Goal: Submit feedback/report problem: Submit feedback/report problem

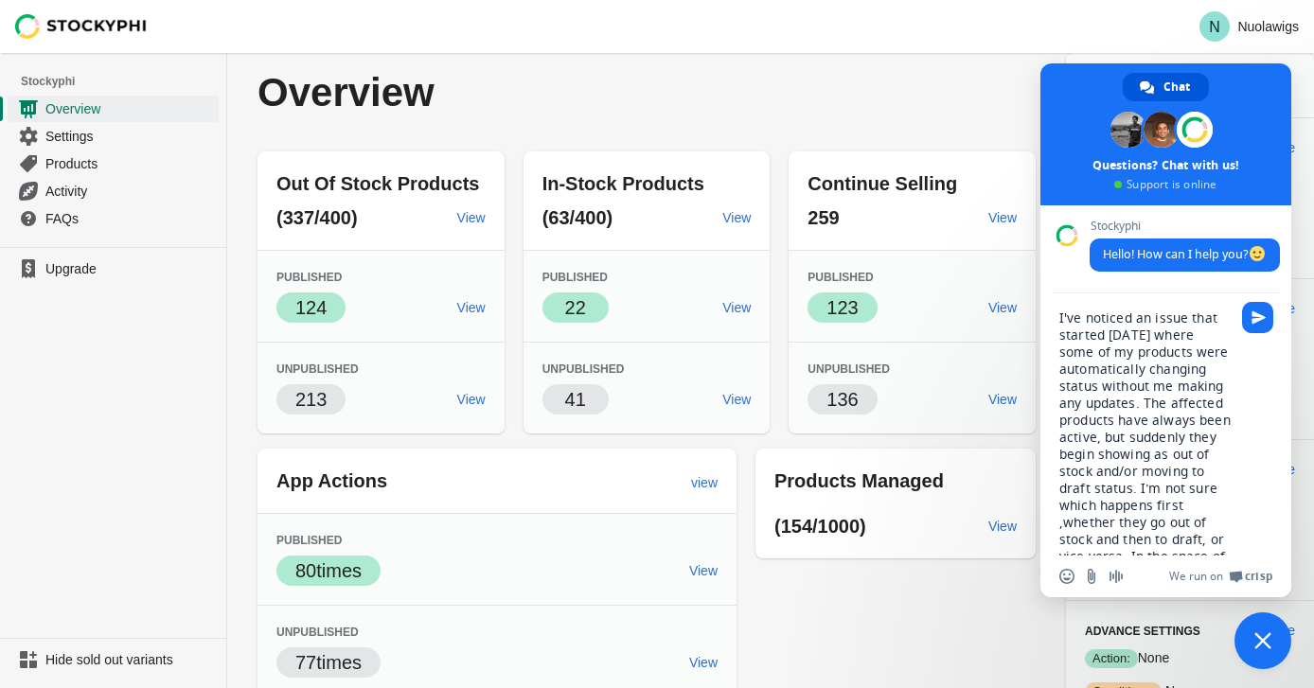
type textarea "I've noticed an issue that started [DATE] where some of my products were automa…"
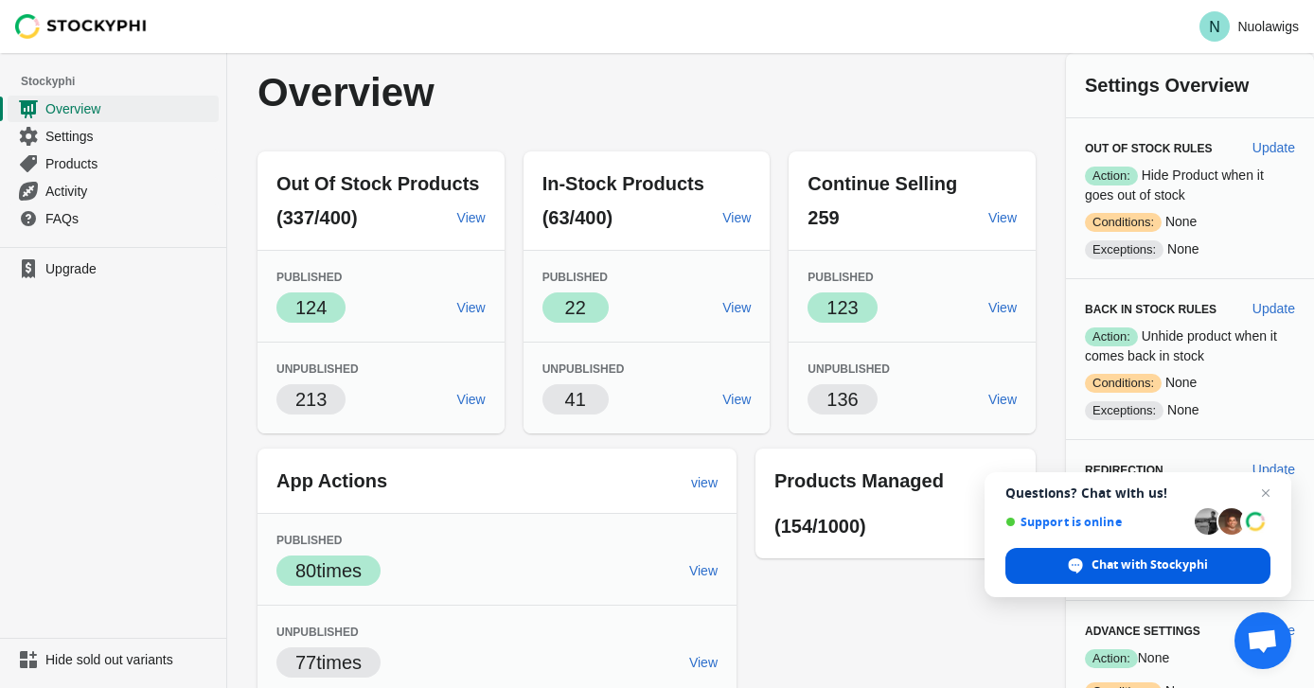
click at [1208, 564] on div "Chat with Stockyphi" at bounding box center [1138, 566] width 265 height 36
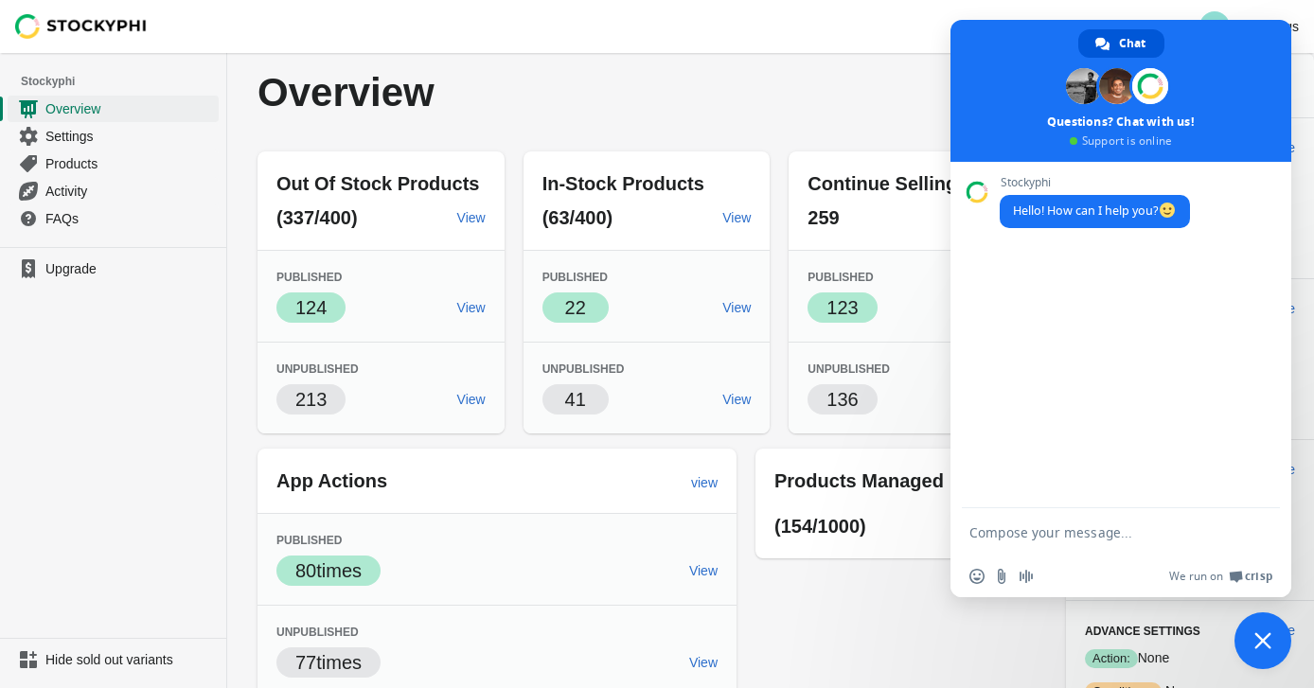
paste textarea "’ve noticed an issue that started [DATE] where some of my products were automat…"
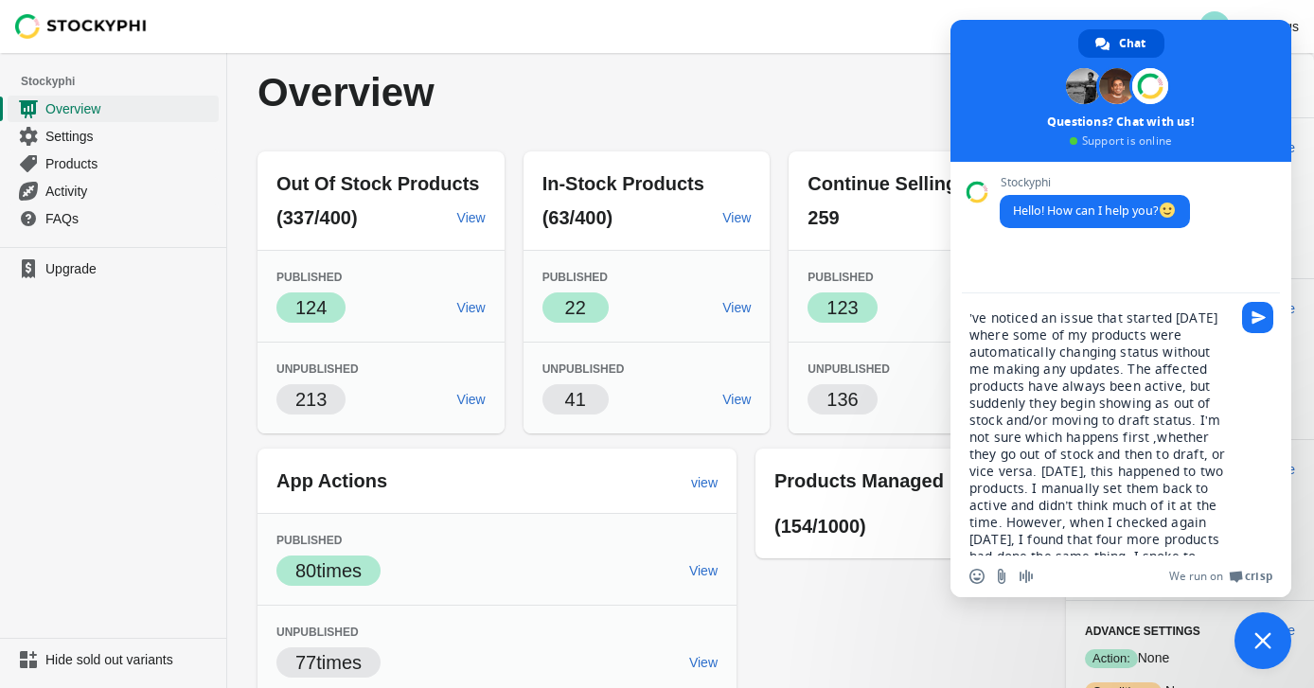
click at [972, 318] on textarea "’ve noticed an issue that started yesterday where some of my products were auto…" at bounding box center [1100, 433] width 261 height 246
drag, startPoint x: 1135, startPoint y: 491, endPoint x: 1093, endPoint y: 475, distance: 45.6
click at [1093, 475] on textarea "I've noticed an issue that started yesterday where some of my products were aut…" at bounding box center [1100, 433] width 261 height 246
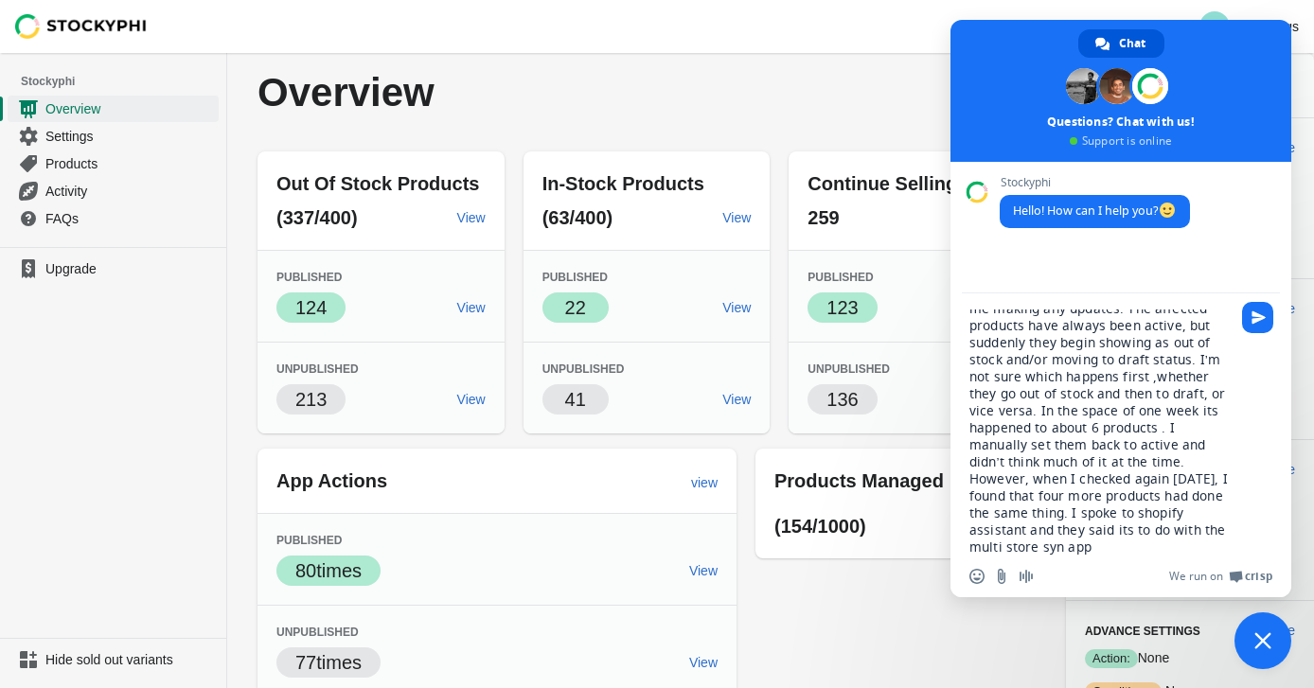
scroll to position [65, 0]
drag, startPoint x: 1223, startPoint y: 421, endPoint x: 1066, endPoint y: 514, distance: 181.7
click at [1066, 513] on textarea "I've noticed an issue that started yesterday where some of my products were aut…" at bounding box center [1100, 433] width 261 height 246
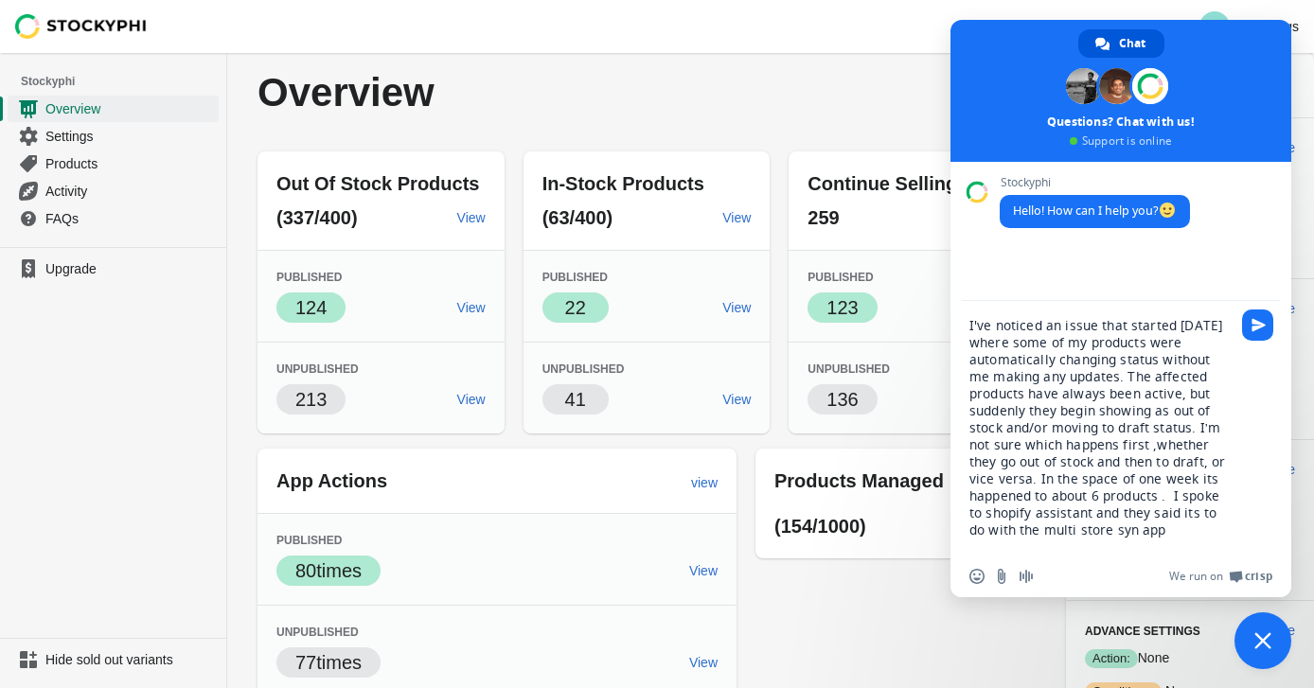
scroll to position [0, 0]
click at [1131, 517] on textarea "I've noticed an issue that started yesterday where some of my products were aut…" at bounding box center [1100, 436] width 261 height 239
drag, startPoint x: 1205, startPoint y: 528, endPoint x: 1059, endPoint y: 528, distance: 145.8
click at [1060, 528] on textarea "I've noticed an issue that started yesterday where some of my products were aut…" at bounding box center [1100, 436] width 261 height 239
click at [1136, 539] on textarea "I've noticed an issue that started yesterday where some of my products were aut…" at bounding box center [1100, 436] width 261 height 239
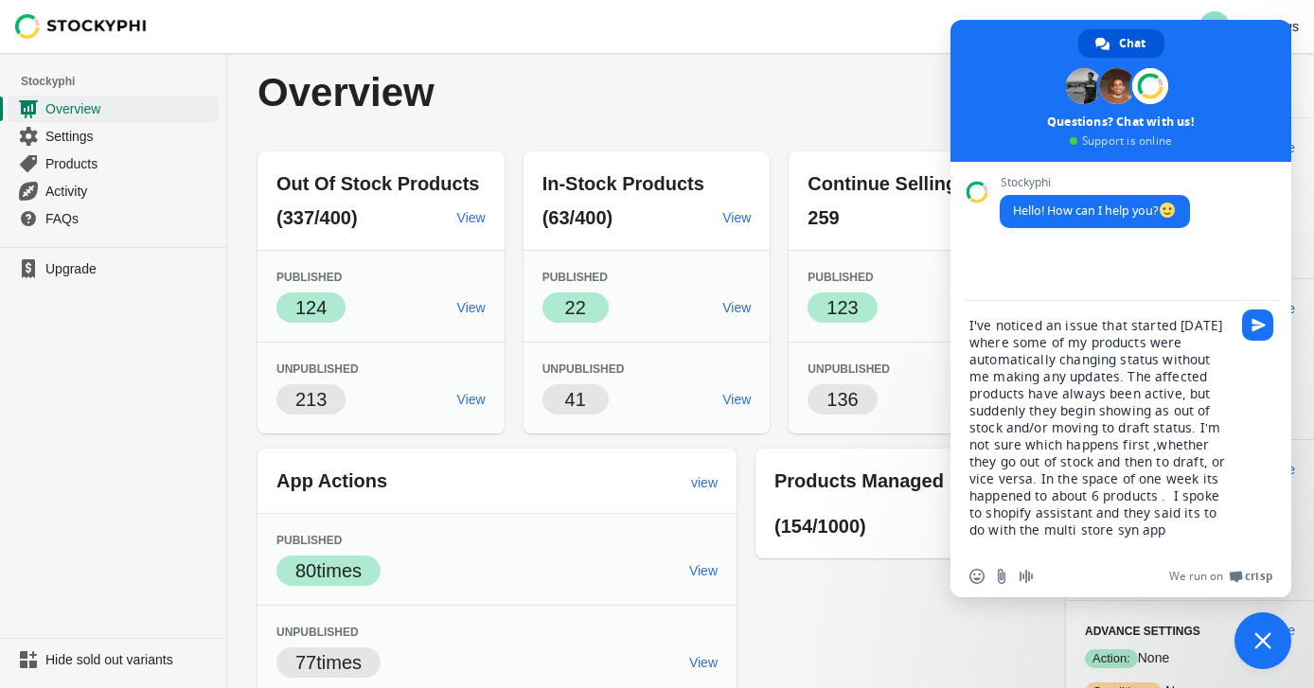
drag, startPoint x: 1201, startPoint y: 528, endPoint x: 1061, endPoint y: 529, distance: 140.2
click at [1059, 528] on textarea "I've noticed an issue that started yesterday where some of my products were aut…" at bounding box center [1100, 436] width 261 height 239
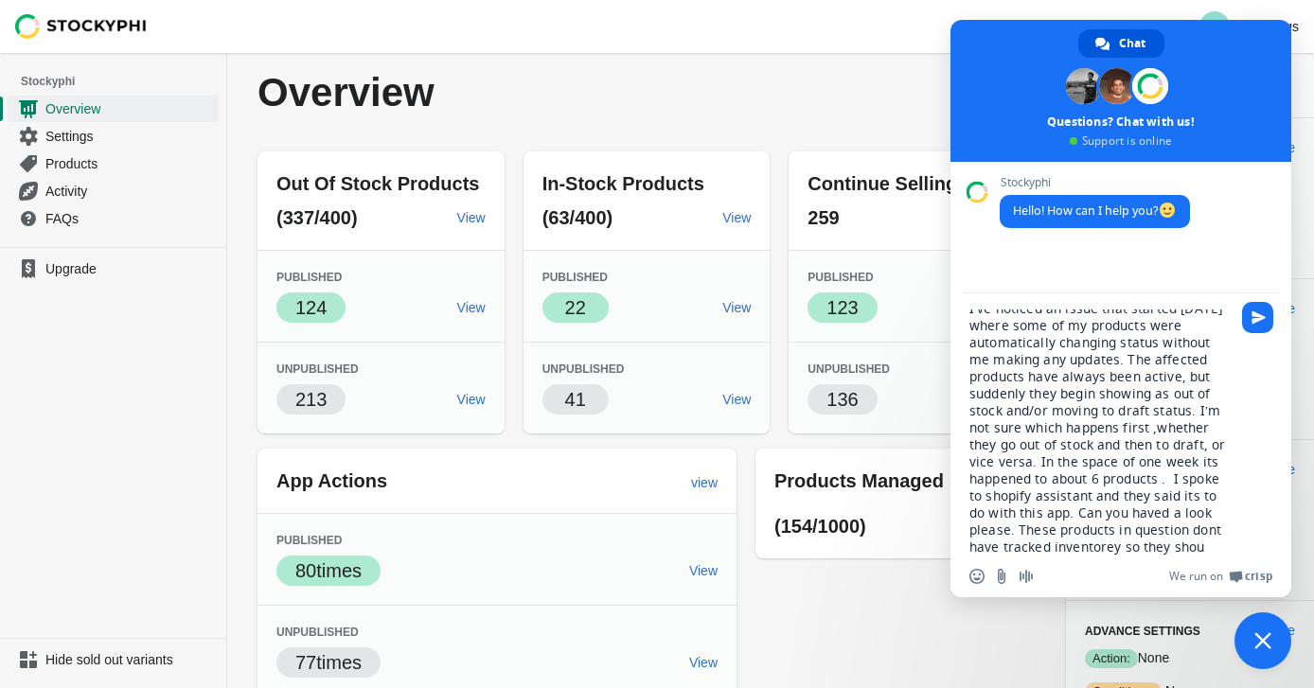
scroll to position [27, 0]
click at [1138, 527] on textarea "I've noticed an issue that started yesterday where some of my products were aut…" at bounding box center [1100, 433] width 261 height 246
click at [1145, 530] on textarea "I've noticed an issue that started yesterday where some of my products were aut…" at bounding box center [1100, 433] width 261 height 246
type textarea "I've noticed an issue that started [DATE] where some of my products were automa…"
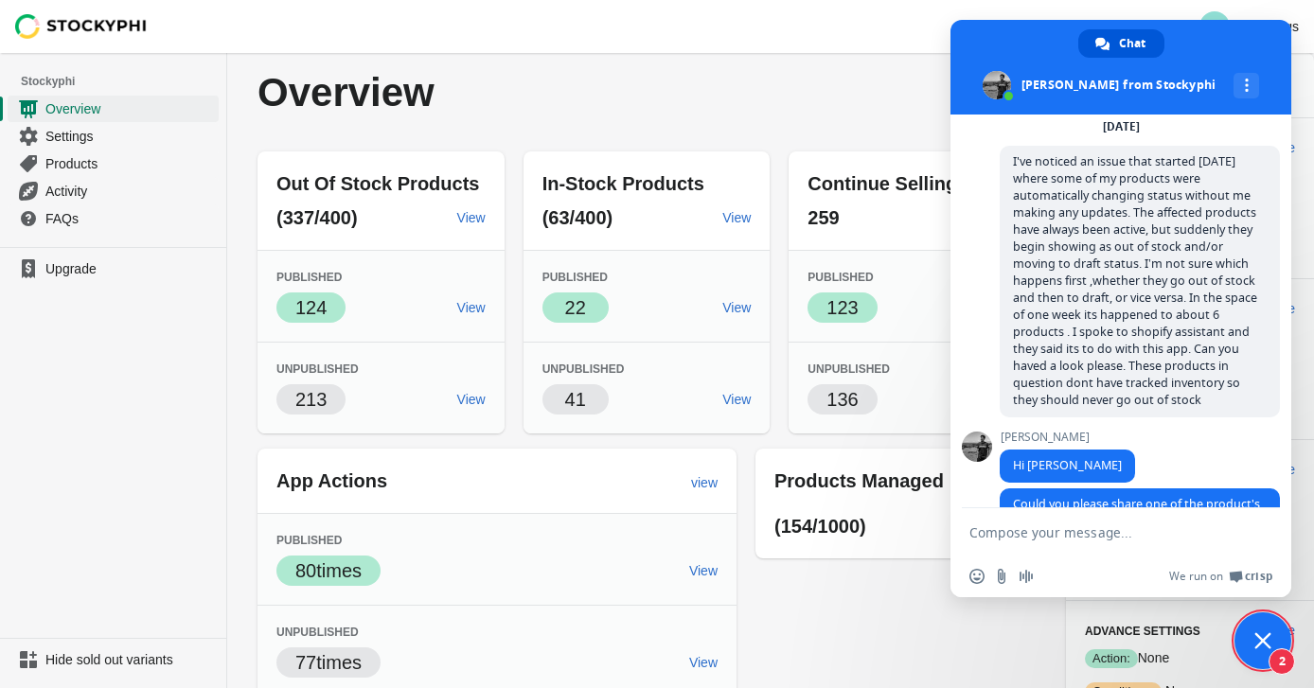
scroll to position [127, 0]
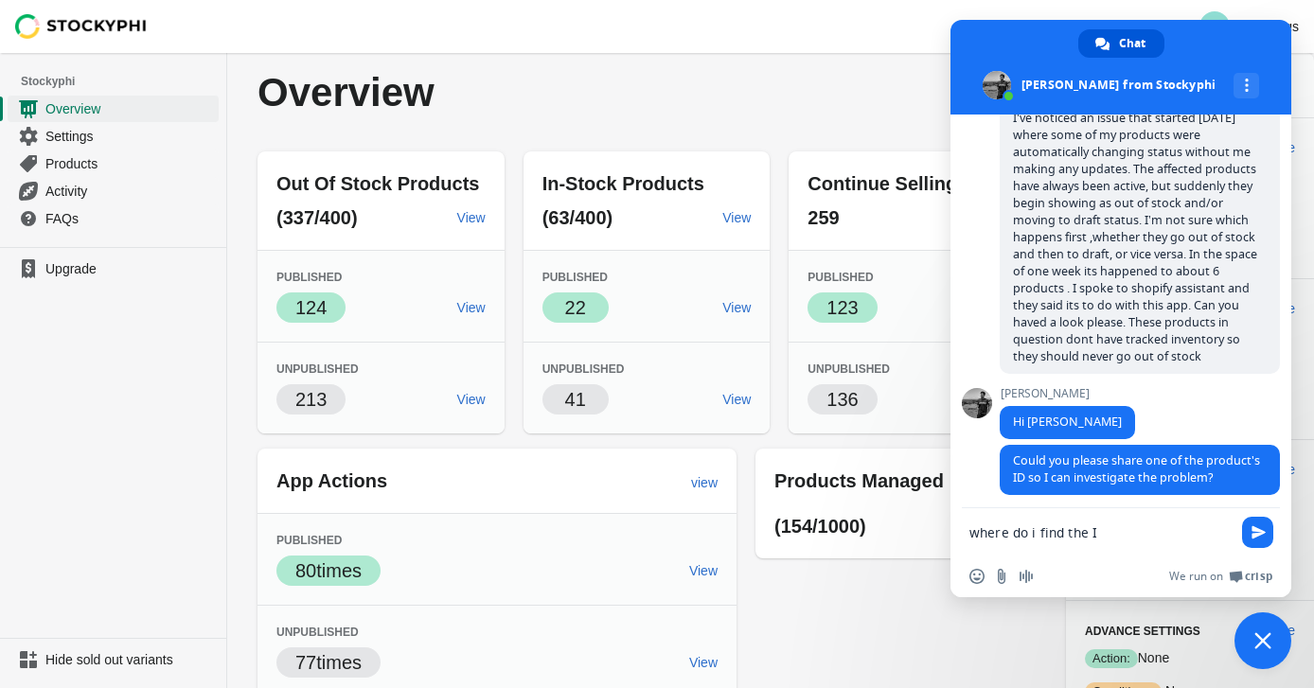
type textarea "where do i find the Id"
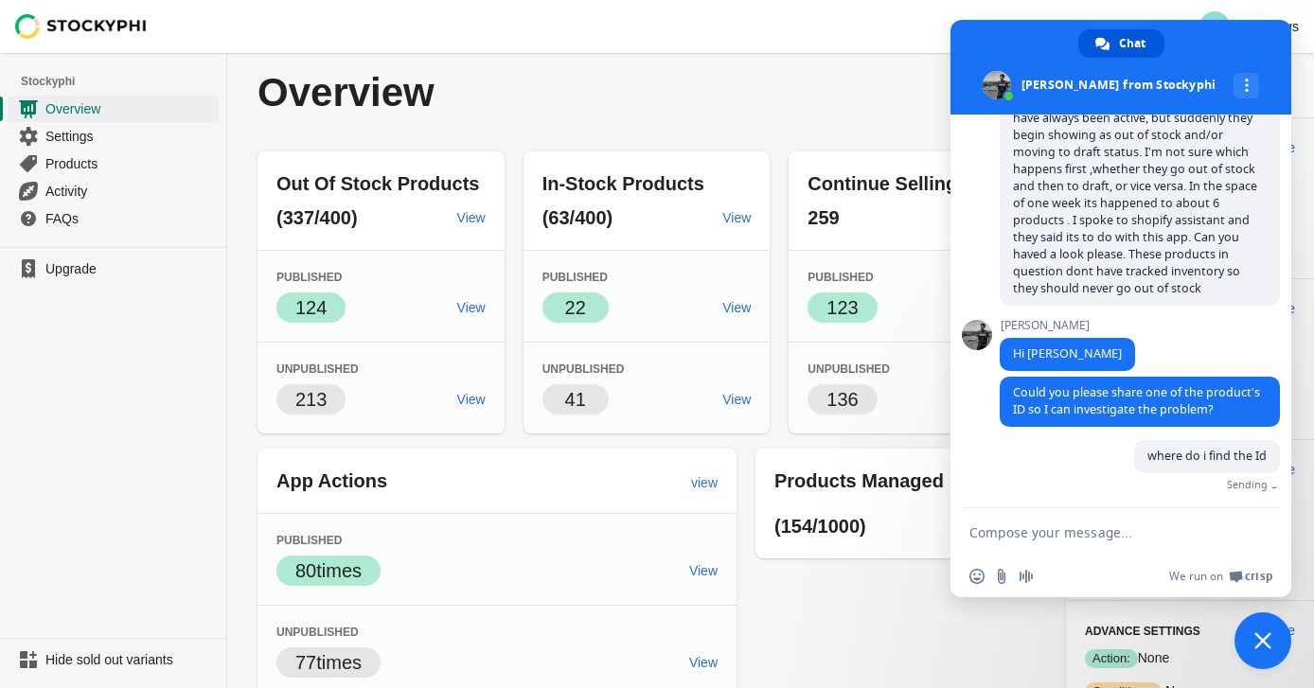
scroll to position [173, 0]
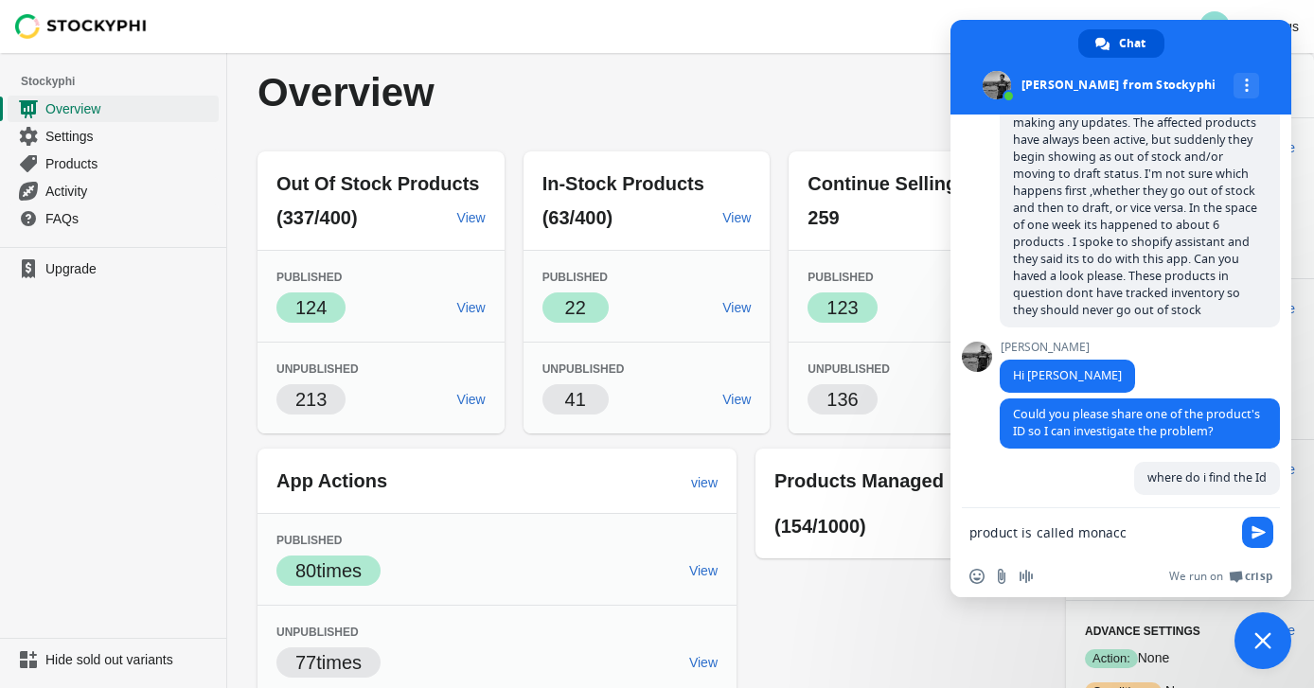
type textarea "product is called monacco"
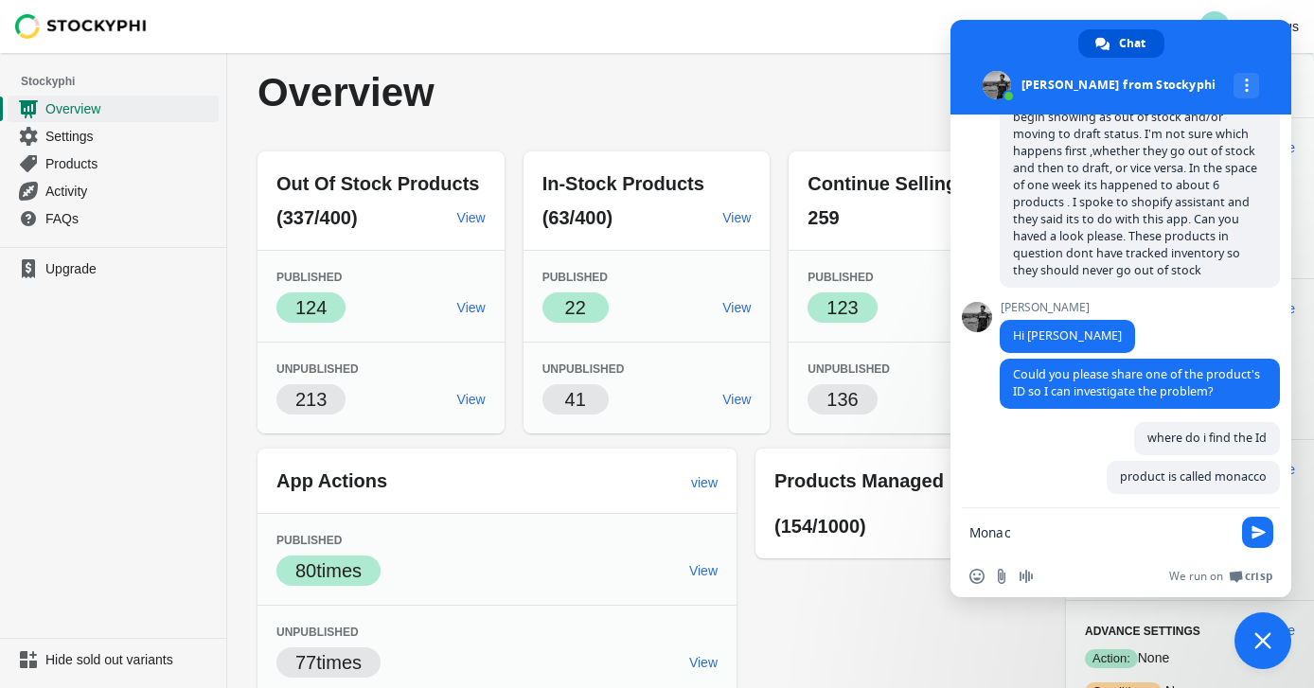
type textarea "[GEOGRAPHIC_DATA]"
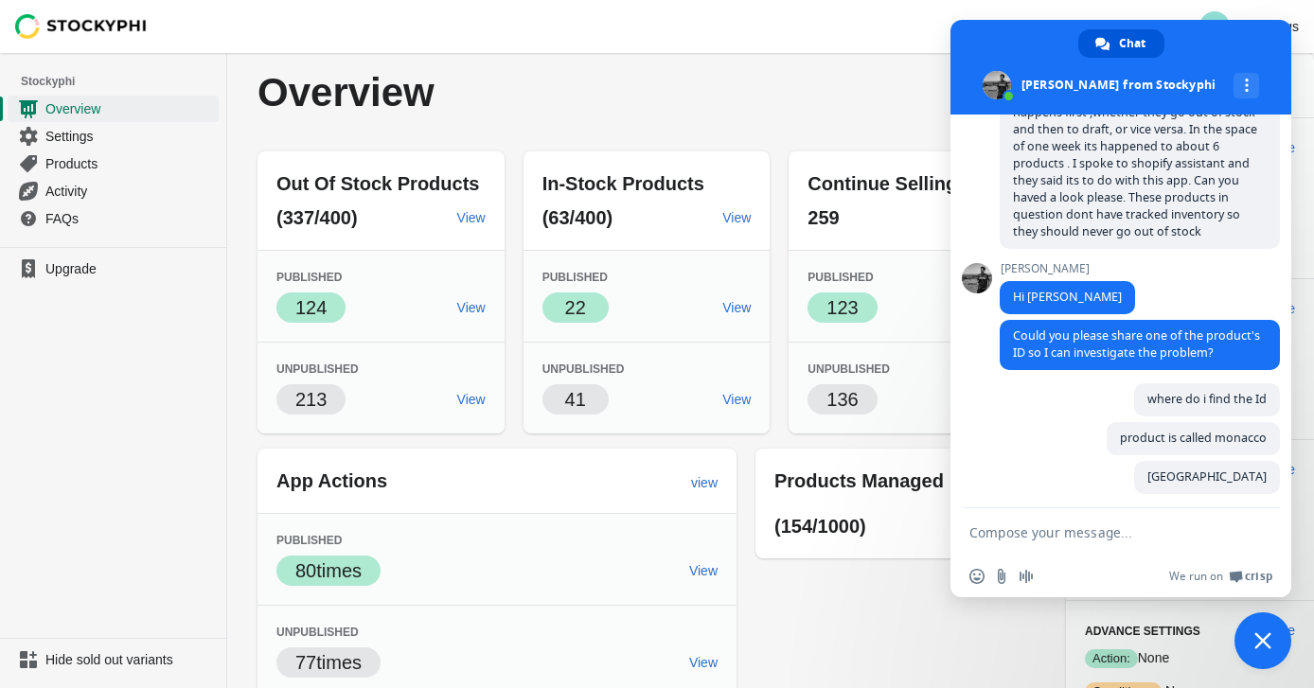
scroll to position [353, 0]
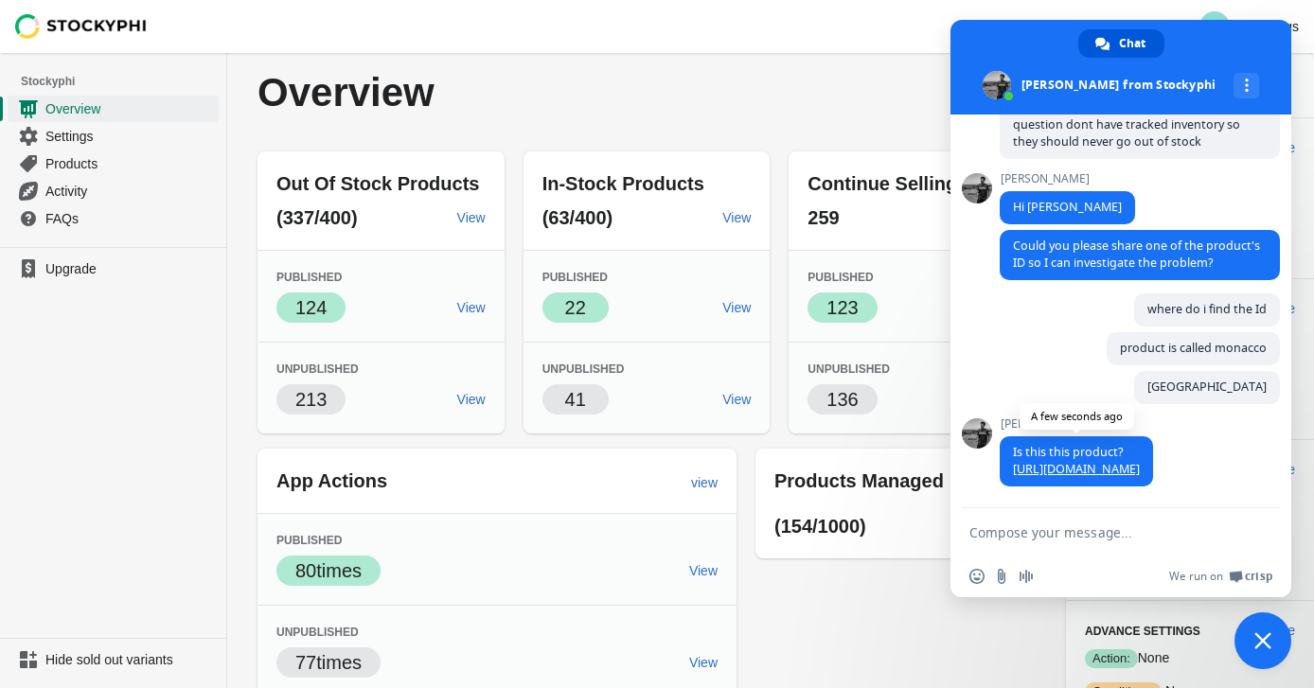
click at [1030, 461] on link "[URL][DOMAIN_NAME]" at bounding box center [1076, 469] width 127 height 16
click at [1151, 533] on textarea "Compose your message..." at bounding box center [1100, 533] width 261 height 17
type textarea "yes"
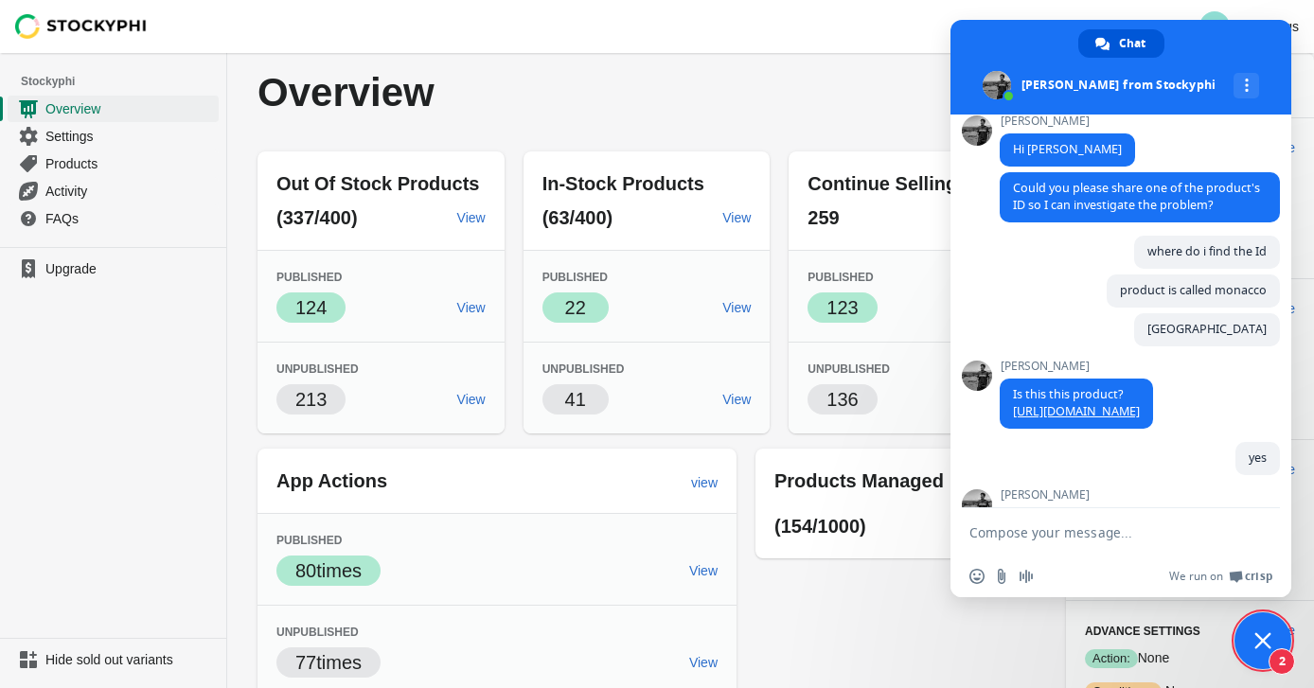
scroll to position [672, 0]
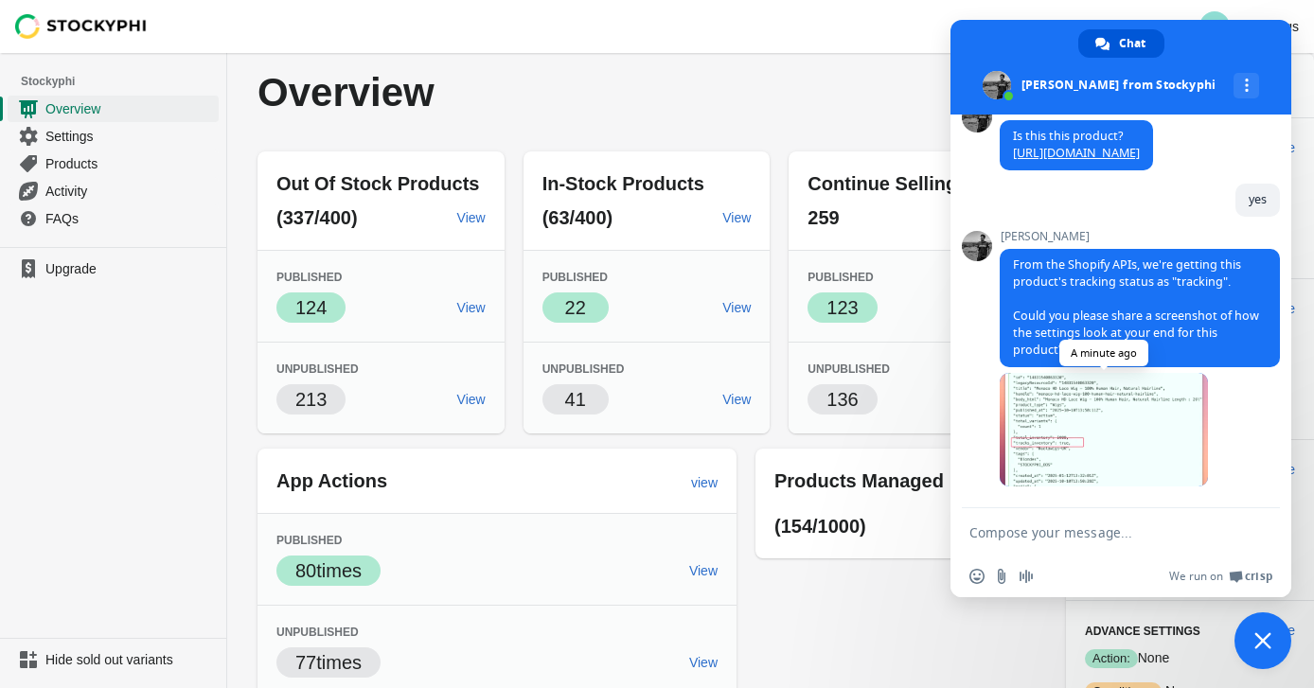
click at [1078, 402] on span at bounding box center [1104, 430] width 208 height 114
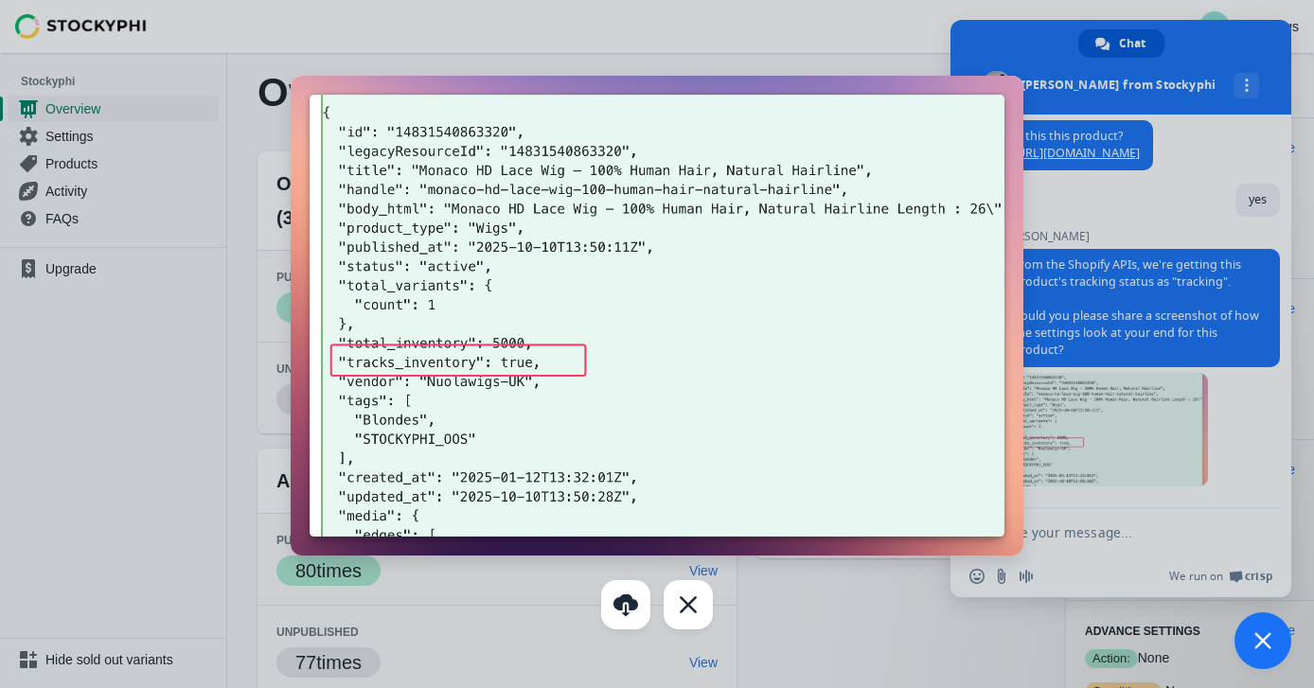
click at [940, 65] on div at bounding box center [657, 344] width 1314 height 688
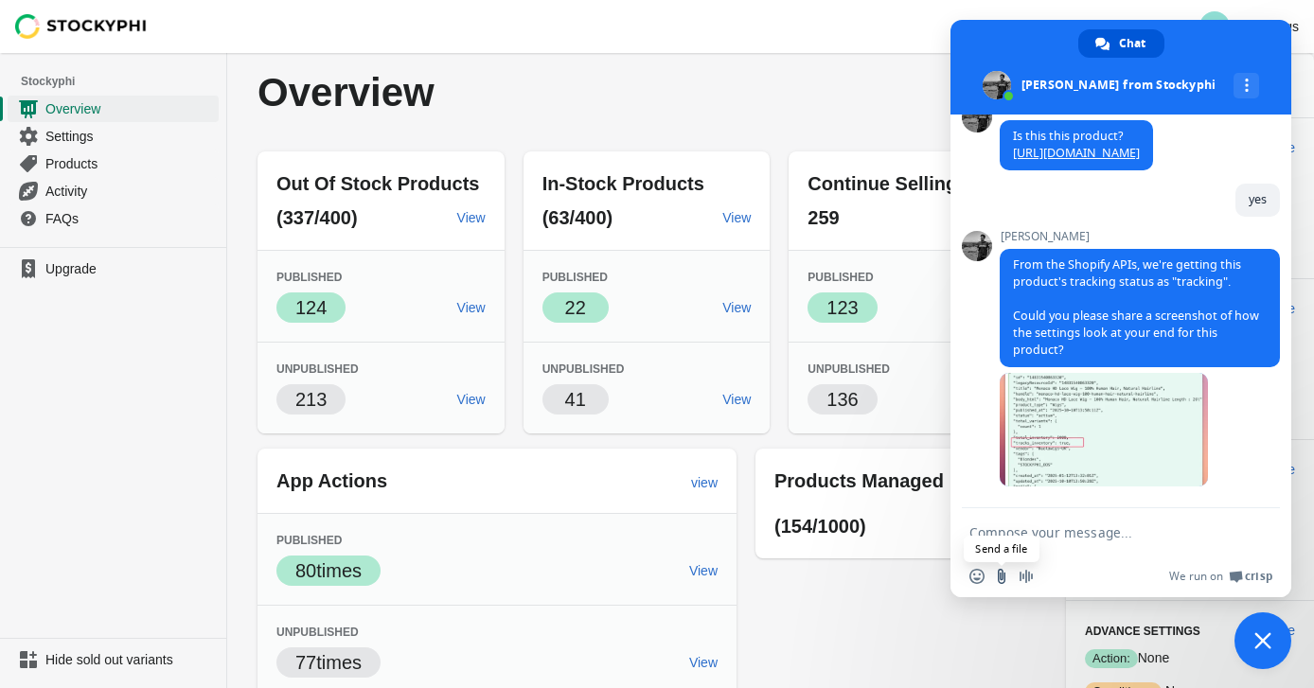
click at [1005, 572] on input "Send a file" at bounding box center [1001, 576] width 15 height 15
type input "C:\fakepath\Screenshot 2025-10-11 at 07.35.15.png"
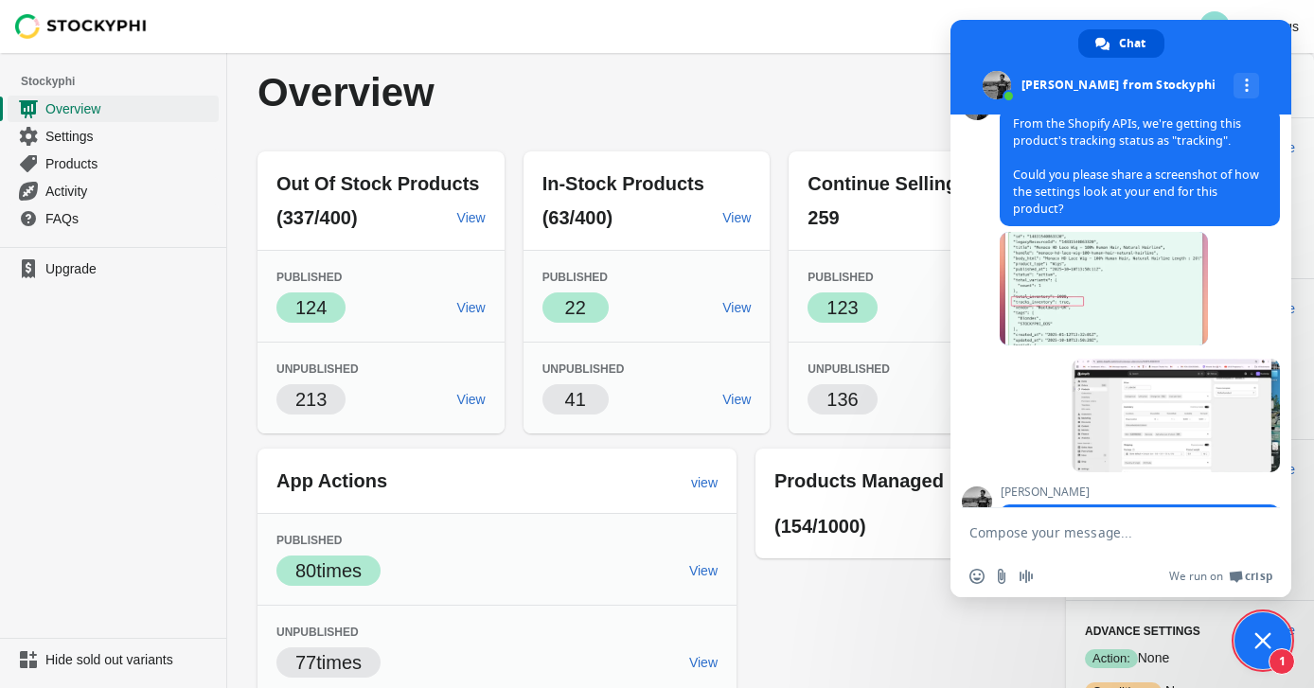
scroll to position [918, 0]
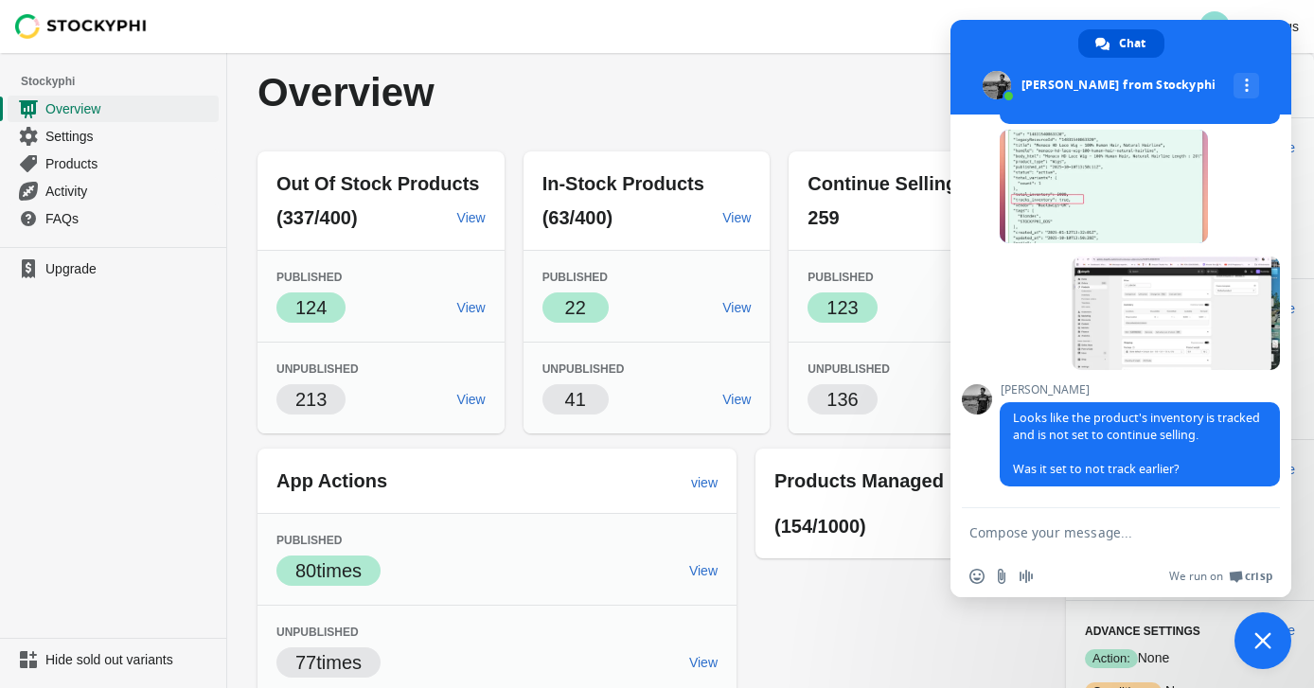
click at [1062, 532] on textarea "Compose your message..." at bounding box center [1100, 533] width 261 height 17
type textarea "y"
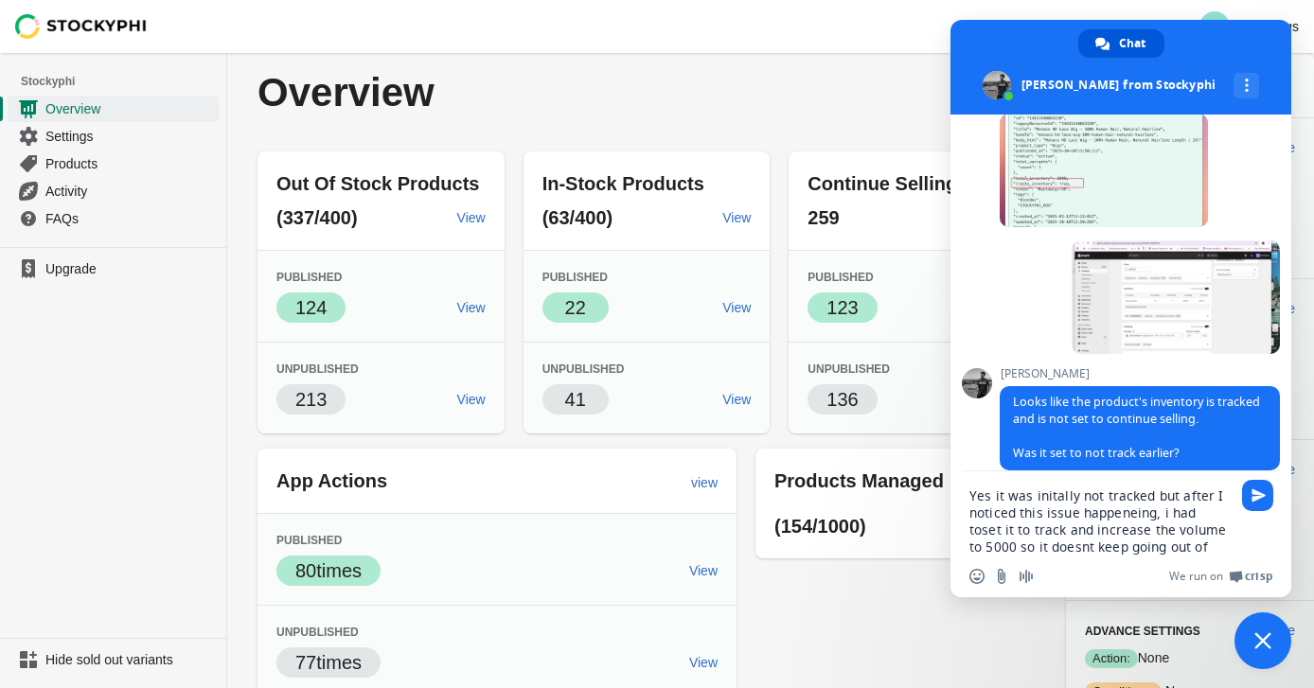
type textarea "Yes it was initally not tracked but after I noticed this issue happeneing, i ha…"
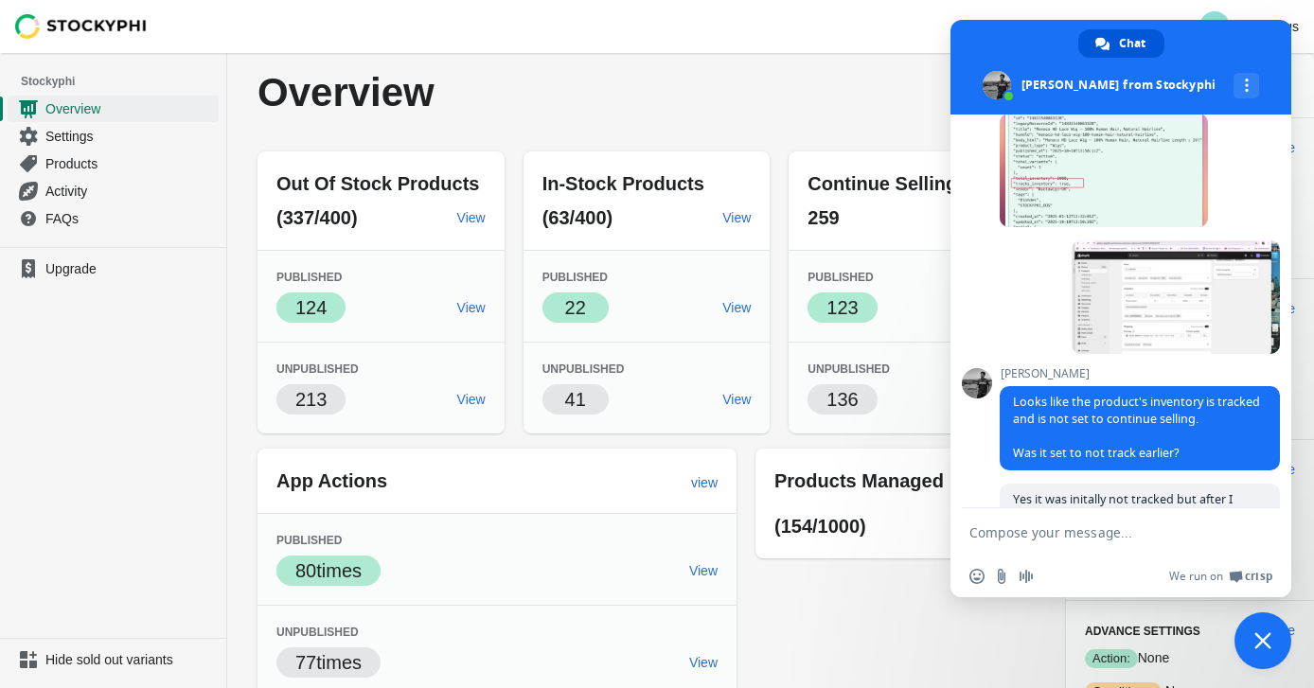
scroll to position [1017, 0]
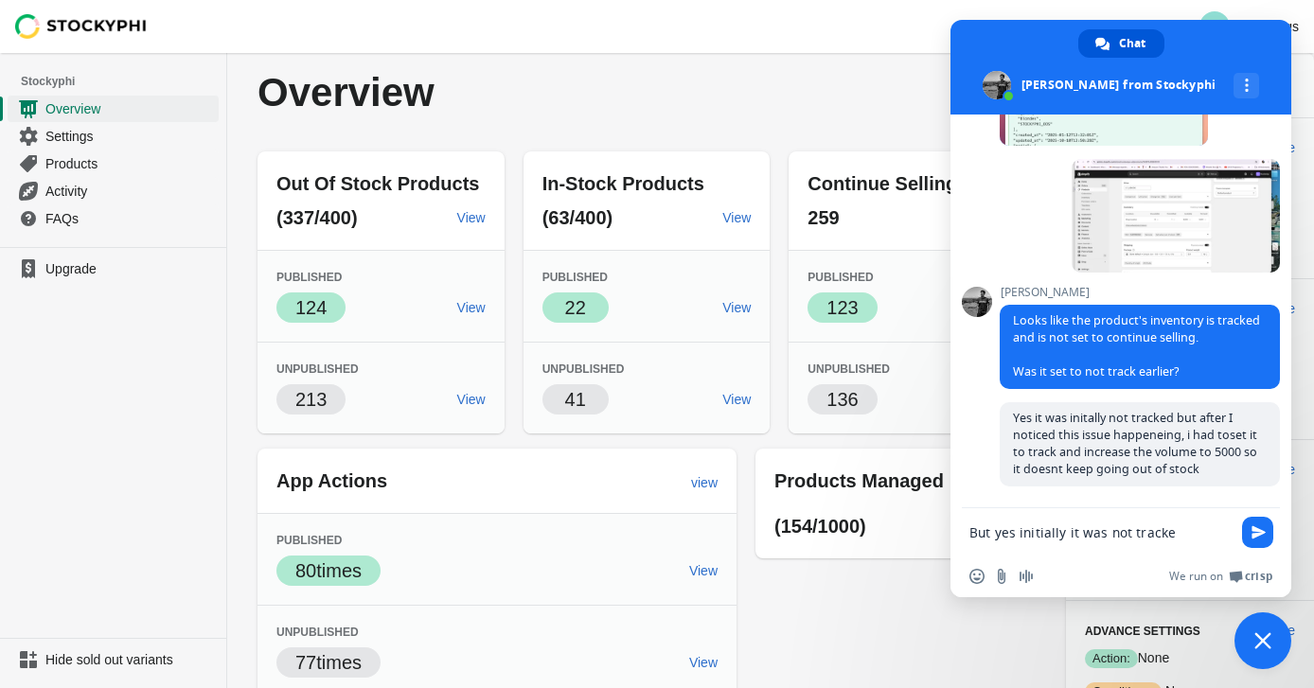
type textarea "But yes initially it was not tracked"
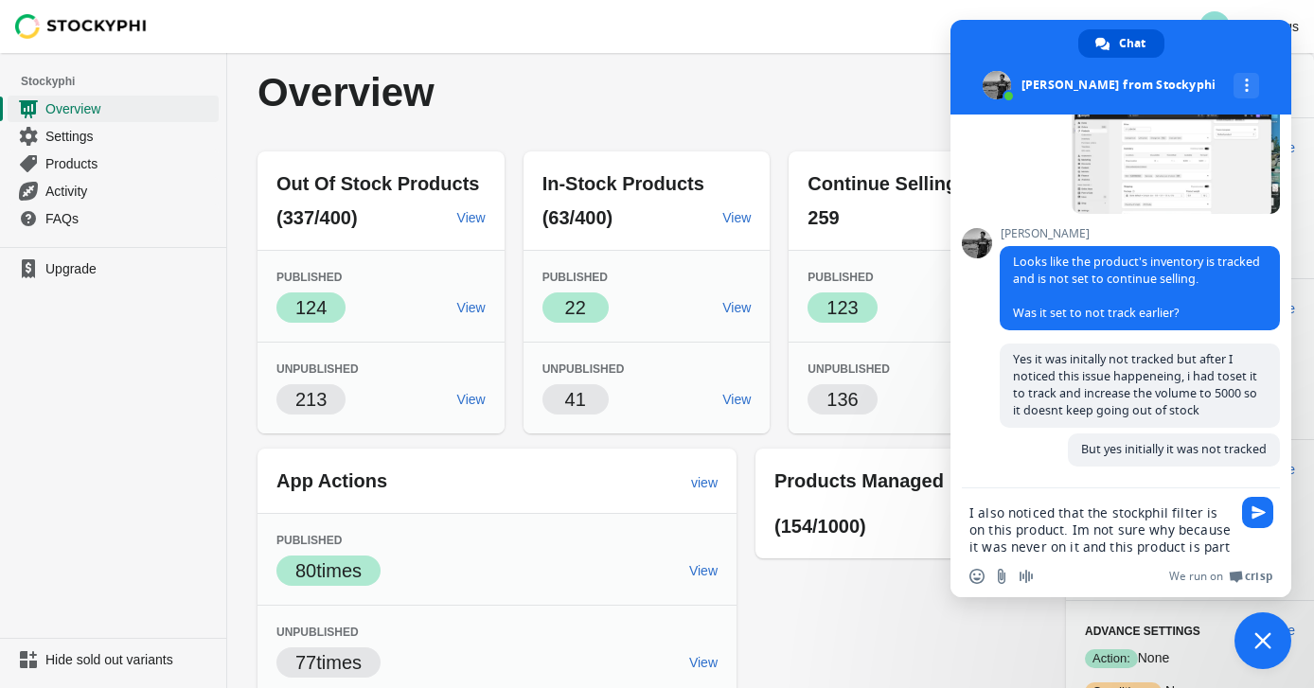
scroll to position [1086, 0]
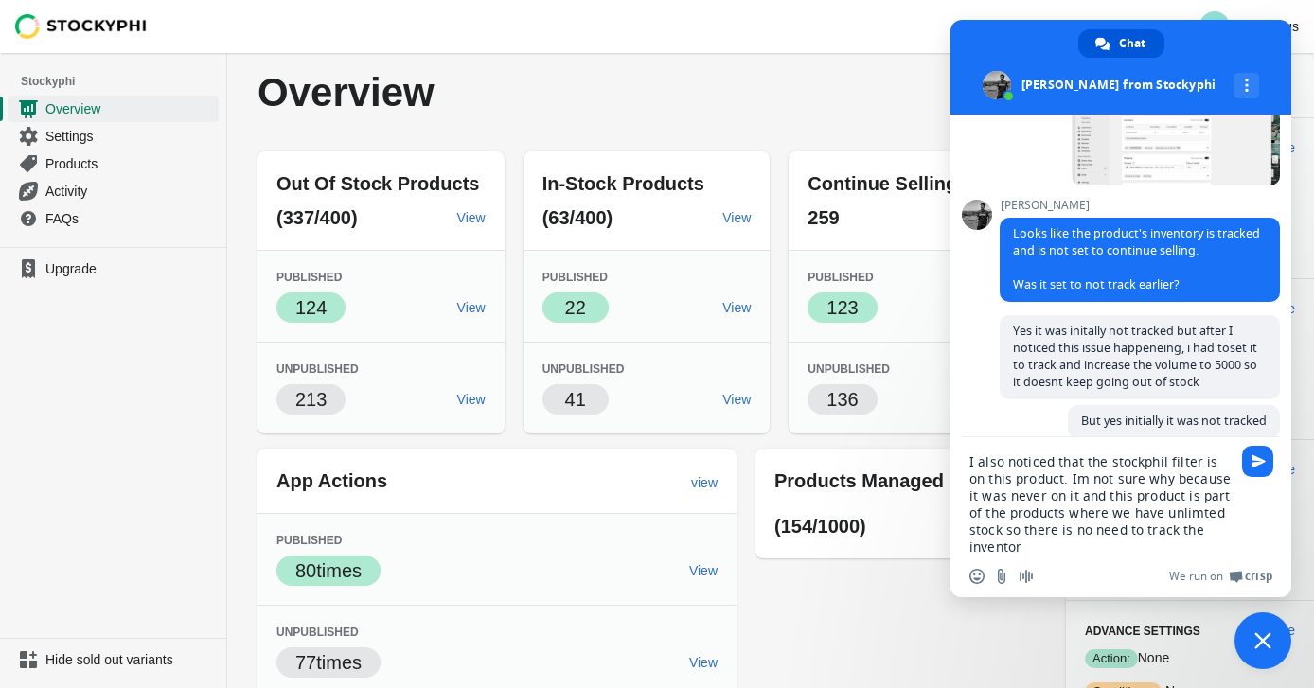
type textarea "I also noticed that the stockphil filter is on this product. Im not sure why be…"
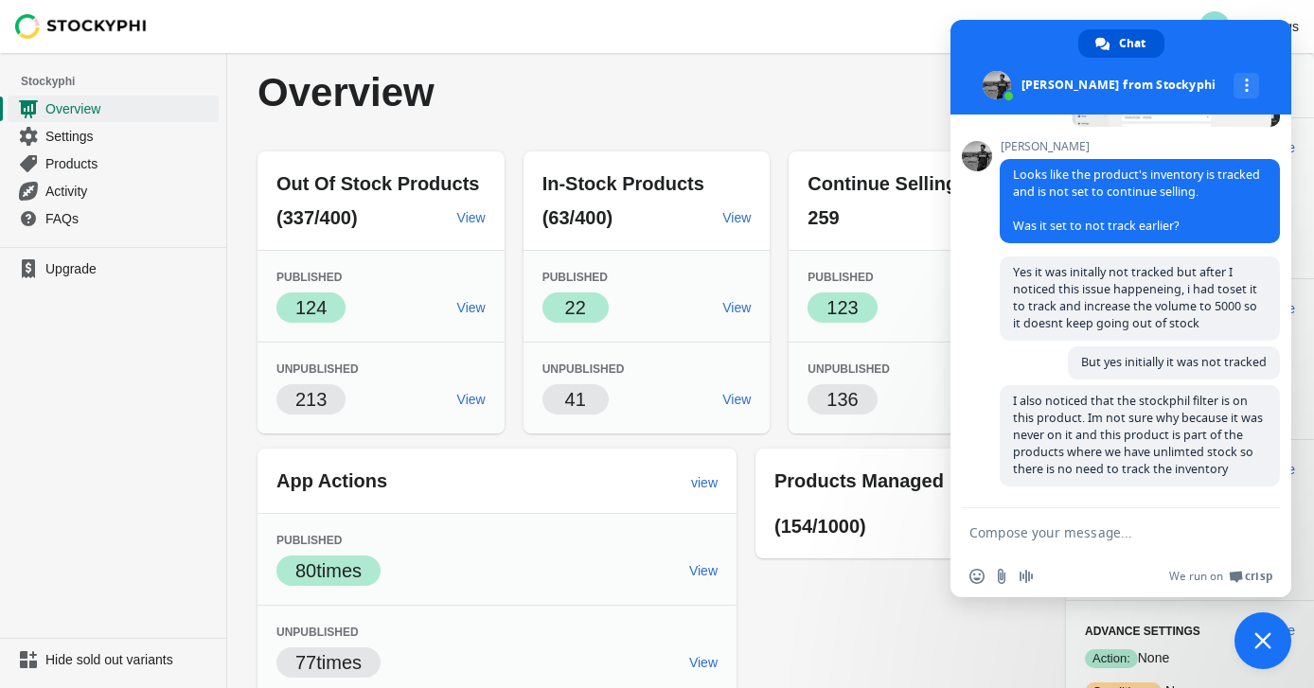
scroll to position [1166, 0]
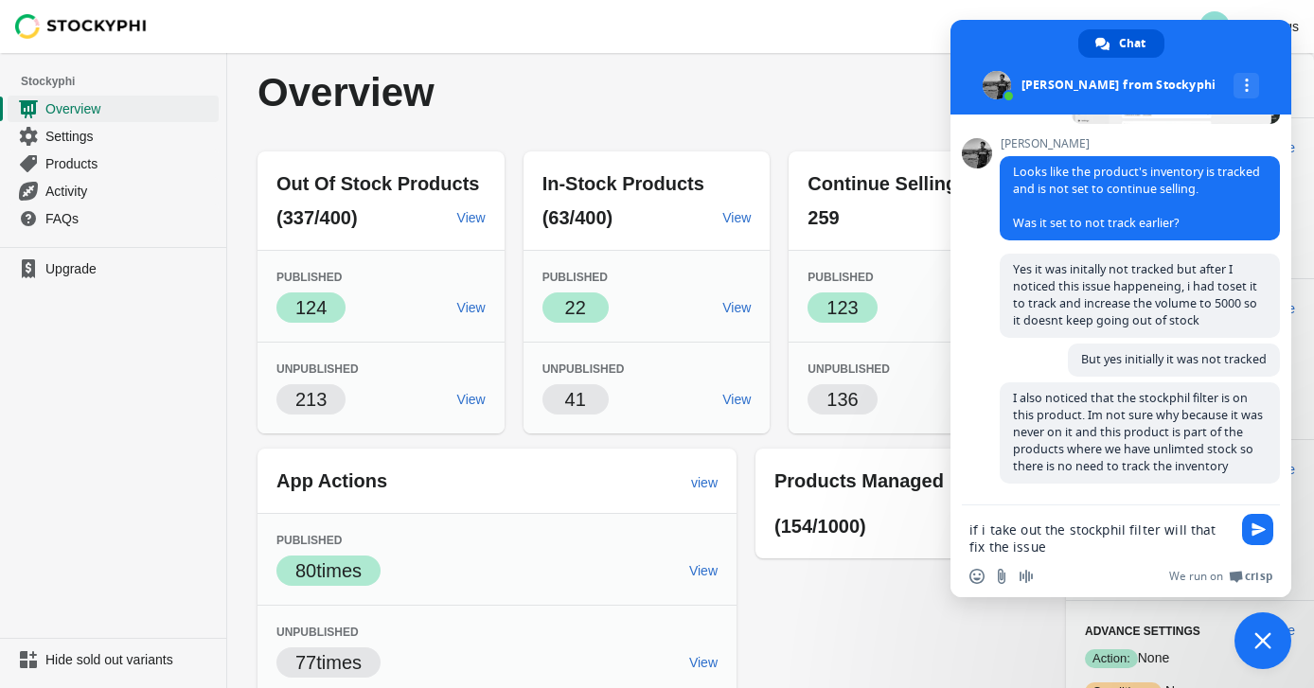
type textarea "if i take out the stockphil filter will that fix the issue?"
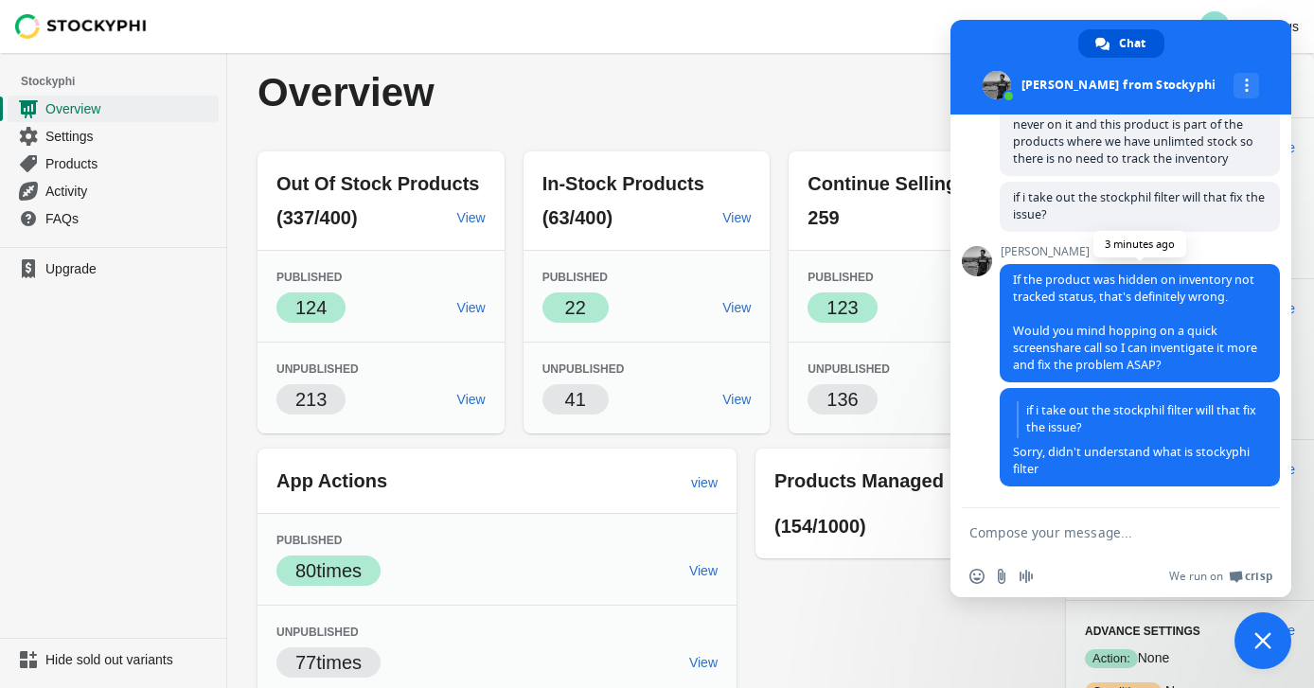
scroll to position [1481, 0]
type textarea "yes i can"
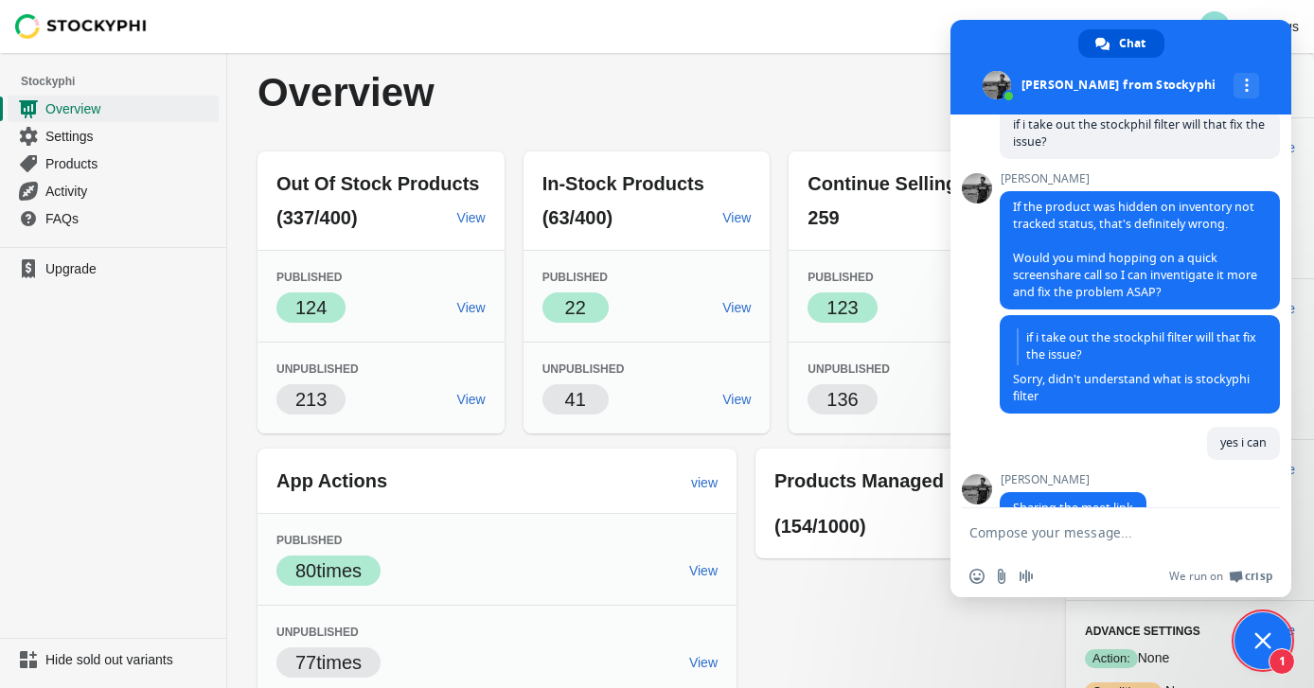
scroll to position [1594, 0]
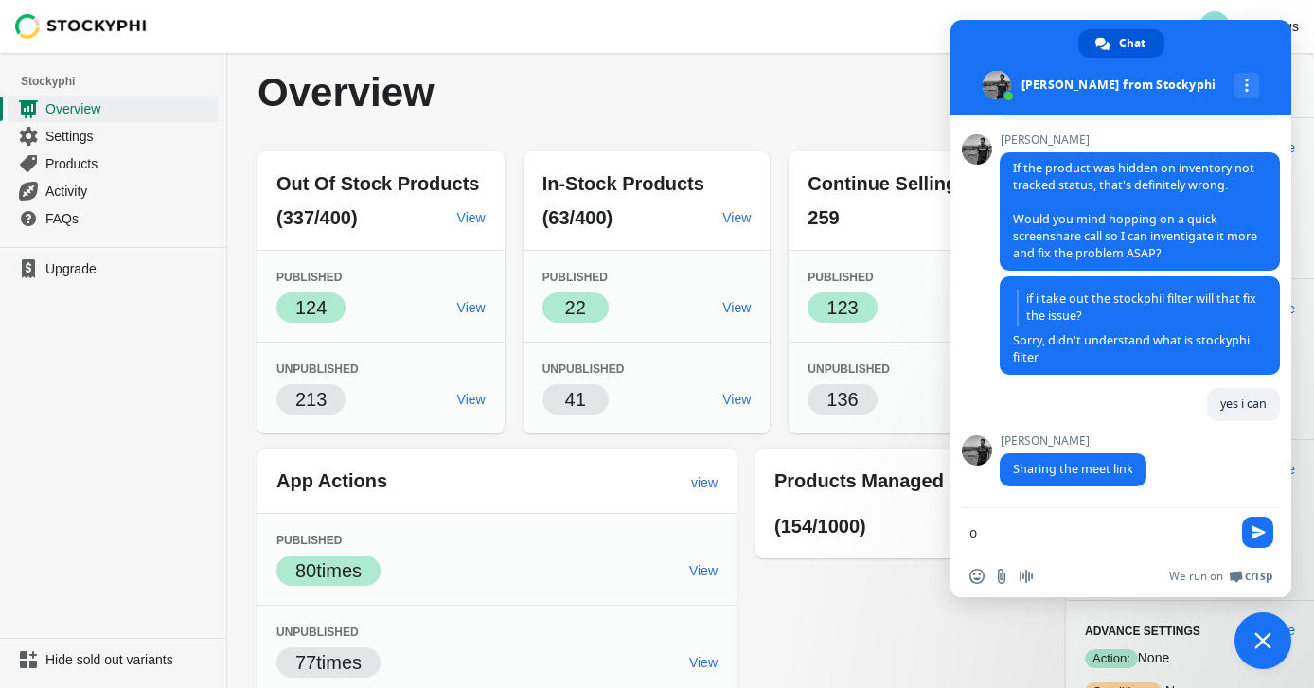
type textarea "ok"
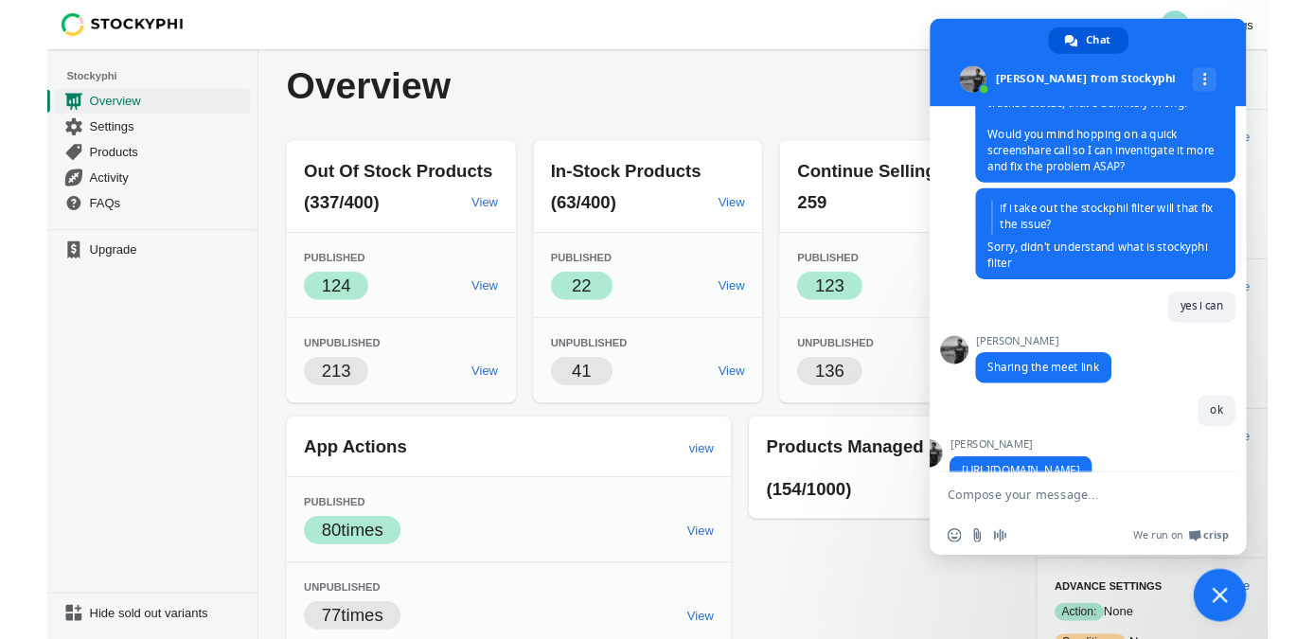
scroll to position [1706, 0]
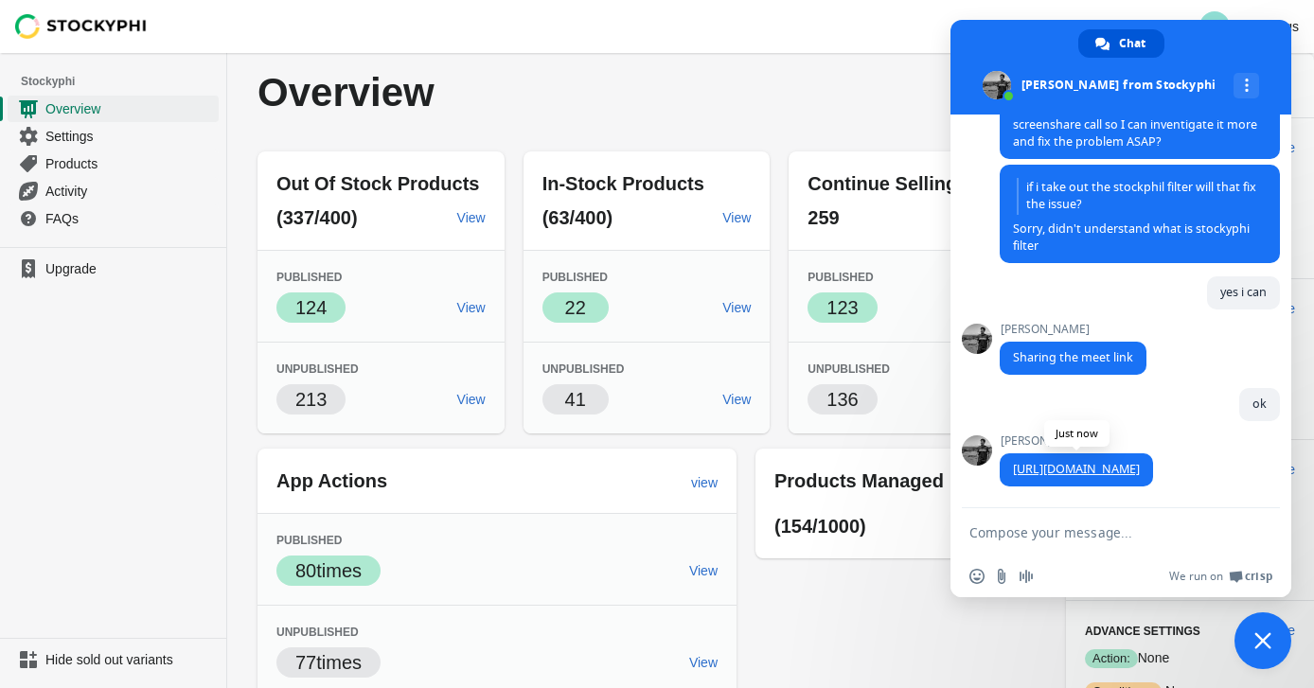
click at [1100, 473] on link "[URL][DOMAIN_NAME]" at bounding box center [1076, 469] width 127 height 16
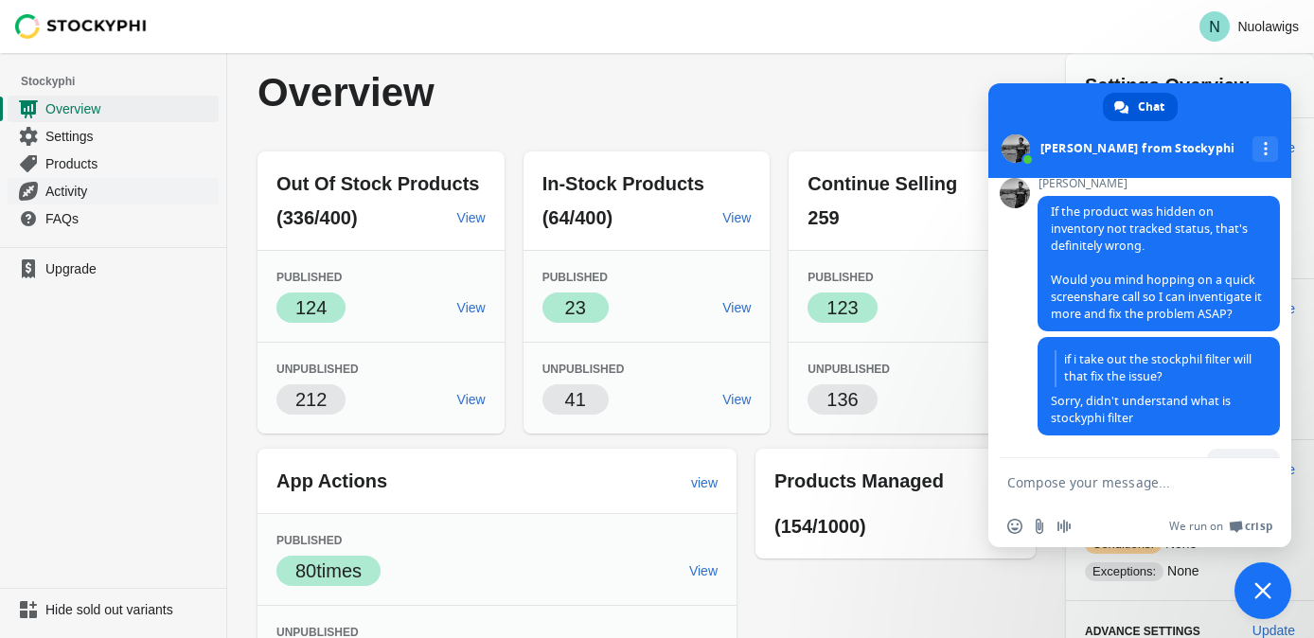
click at [76, 190] on span "Activity" at bounding box center [130, 191] width 170 height 19
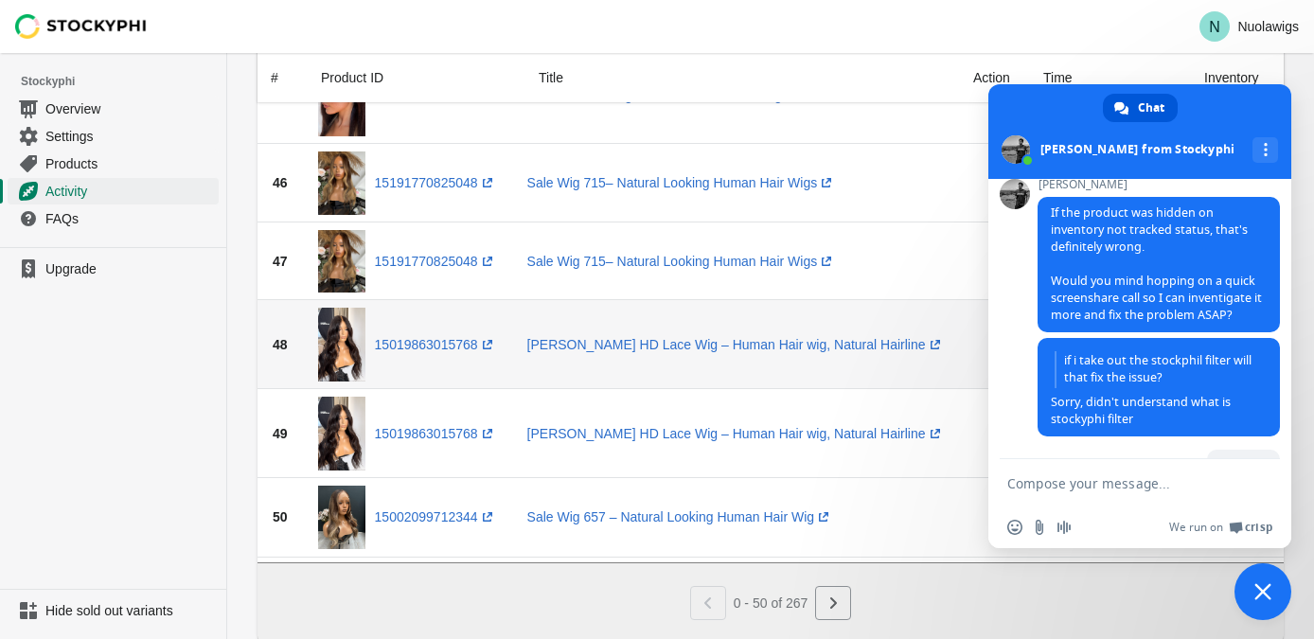
scroll to position [3547, 0]
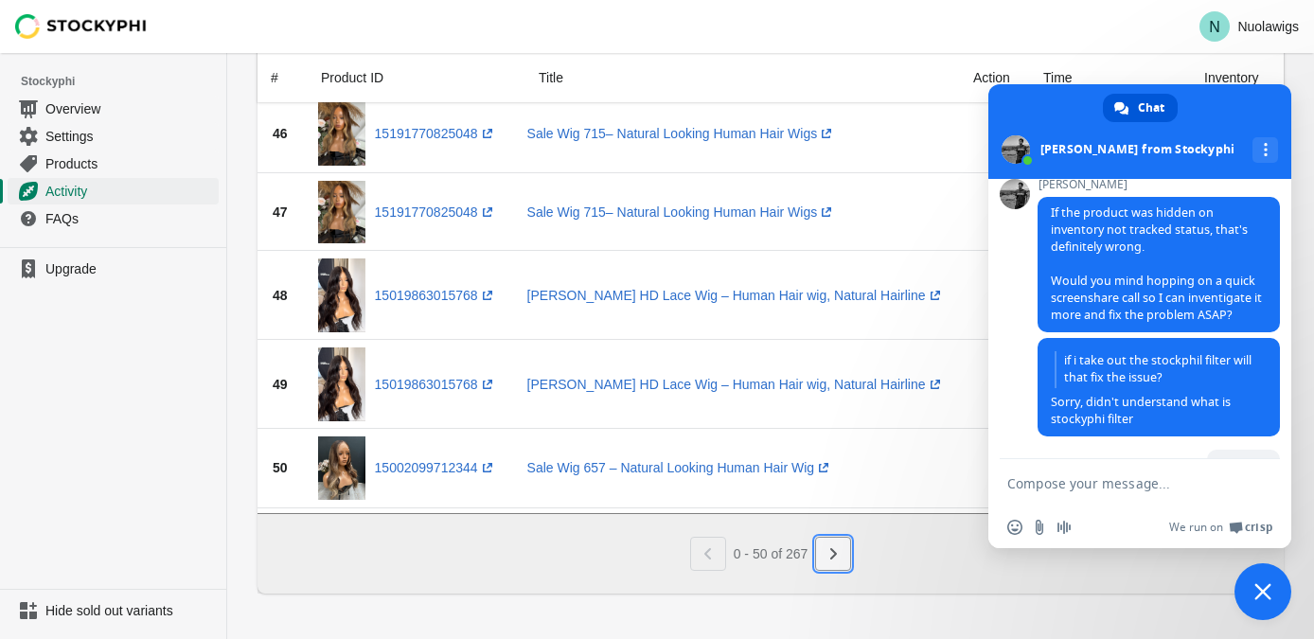
click at [837, 557] on icon "Next" at bounding box center [833, 553] width 7 height 11
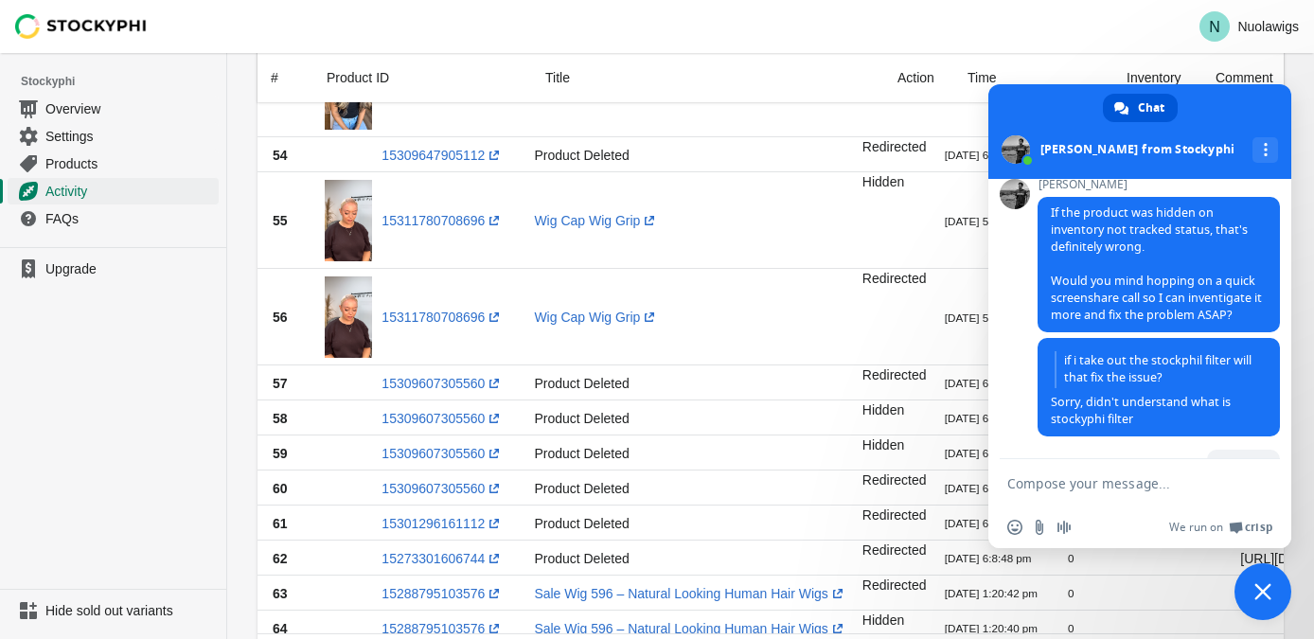
scroll to position [0, 0]
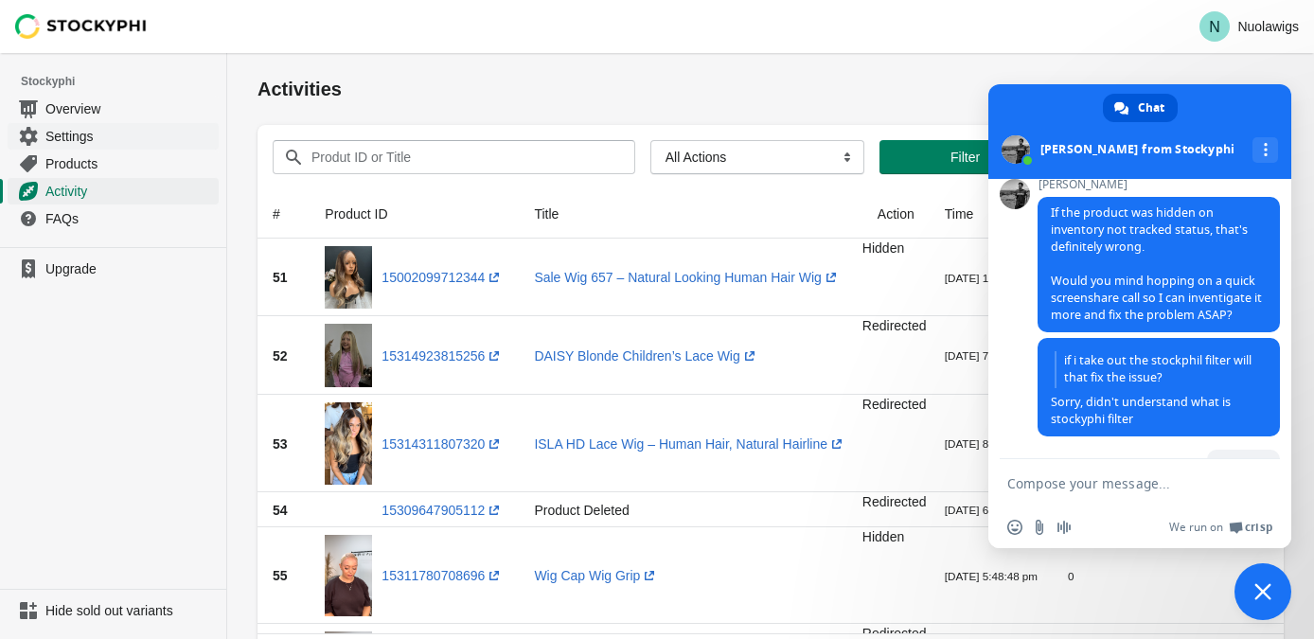
click at [116, 136] on span "Settings" at bounding box center [130, 136] width 170 height 19
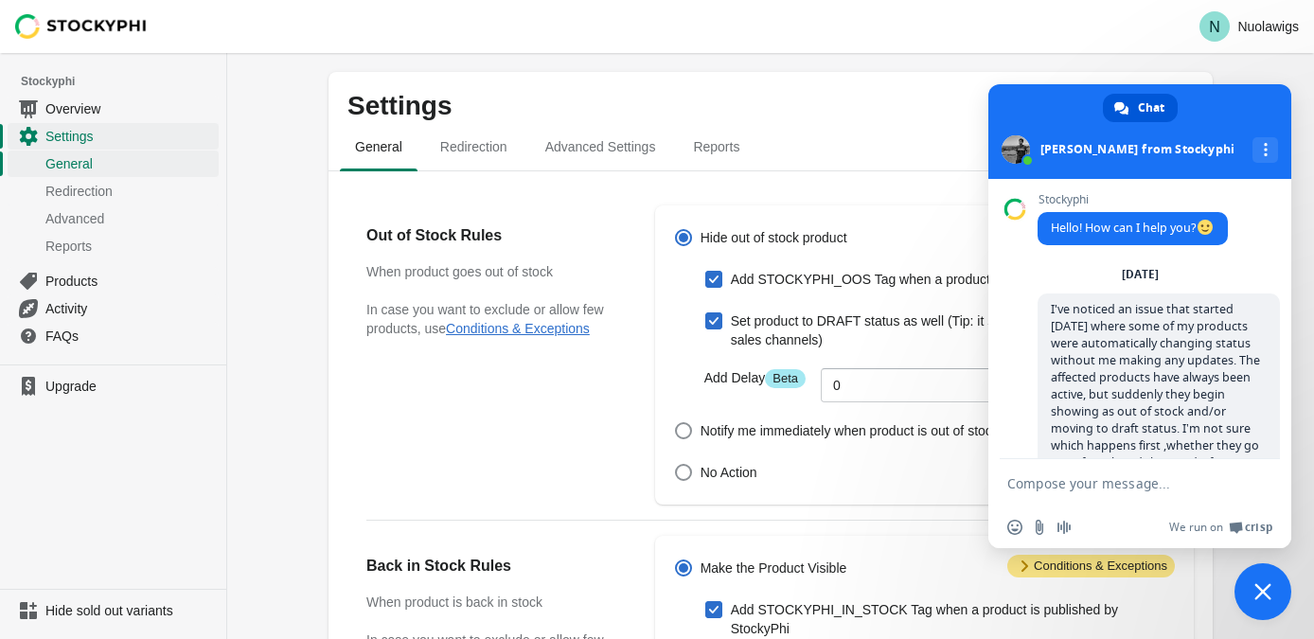
scroll to position [1706, 0]
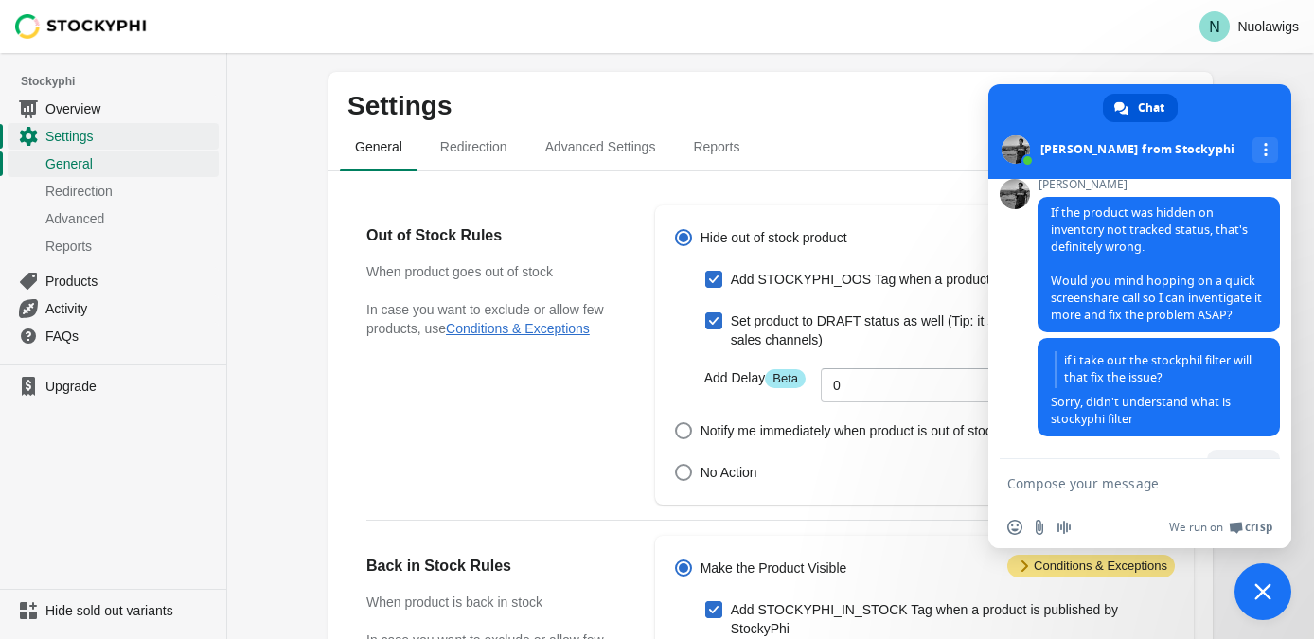
click at [1246, 587] on span "Close chat" at bounding box center [1263, 591] width 57 height 57
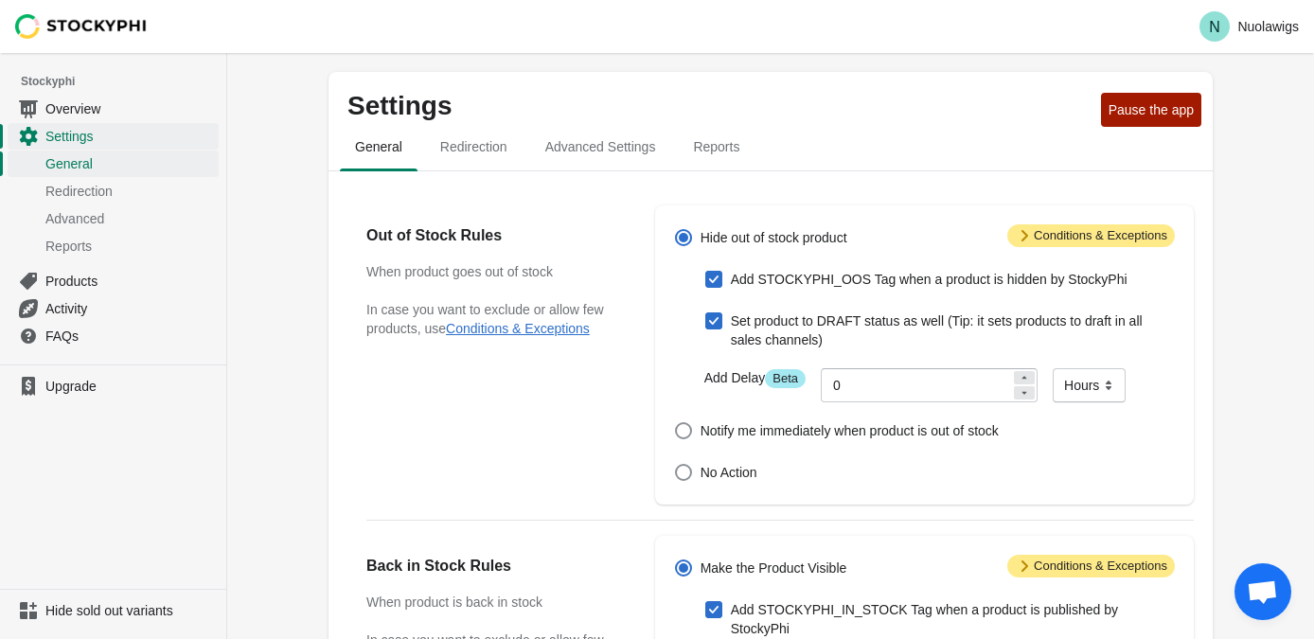
click at [826, 183] on div "Out of Stock Rules When product goes out of stock In case you want to exclude o…" at bounding box center [771, 604] width 884 height 866
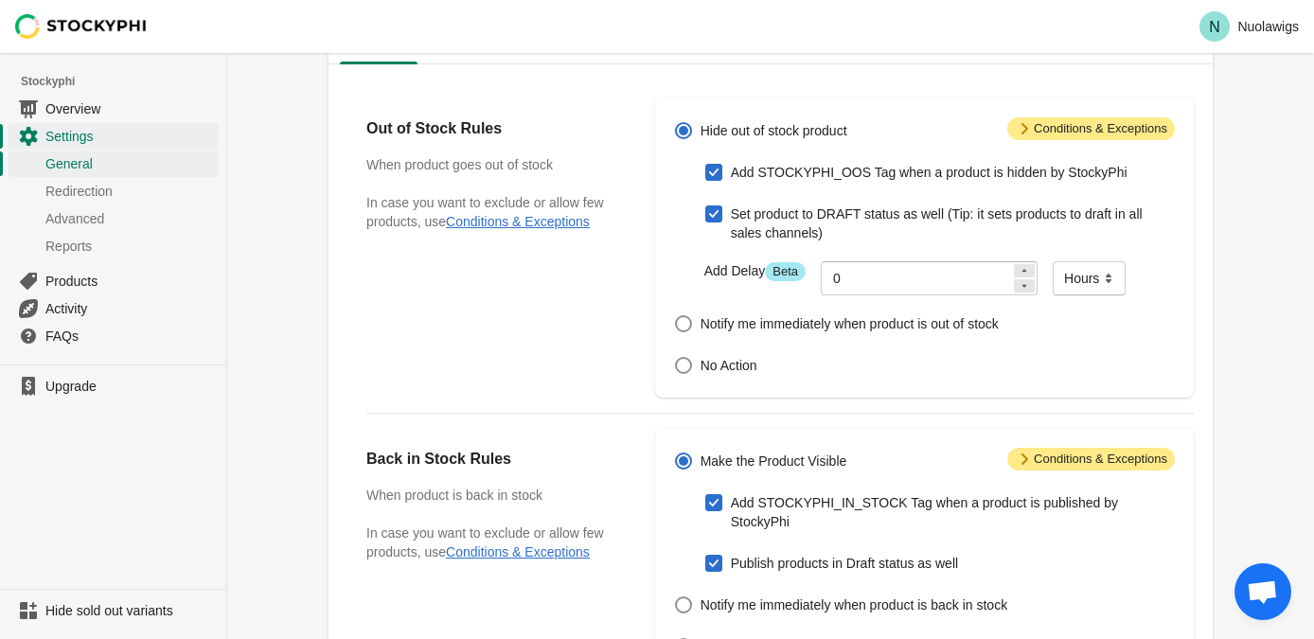
scroll to position [97, 0]
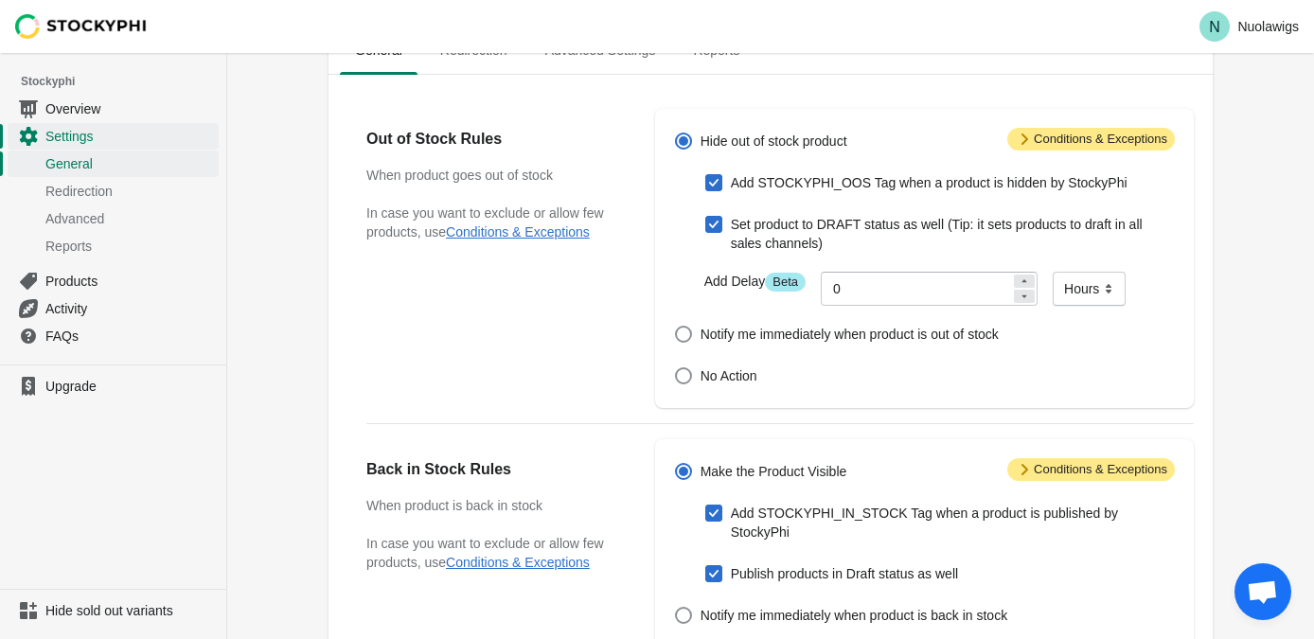
click at [1093, 140] on span "Attention Conditions & Exceptions" at bounding box center [1092, 139] width 168 height 23
